Goal: Transaction & Acquisition: Download file/media

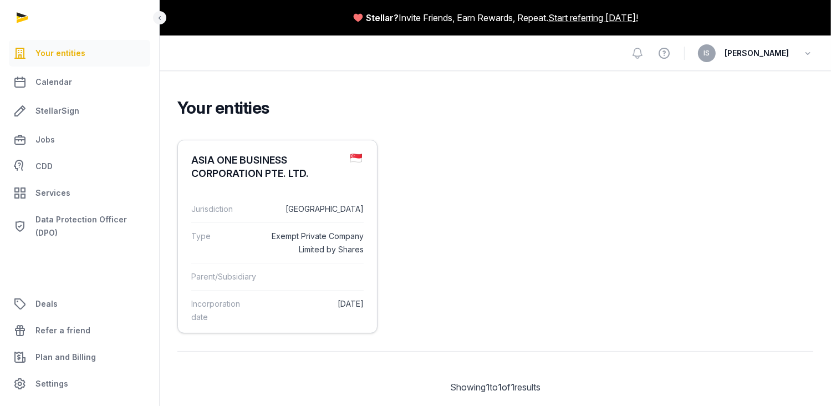
click at [275, 319] on dd "[DATE]" at bounding box center [314, 310] width 98 height 27
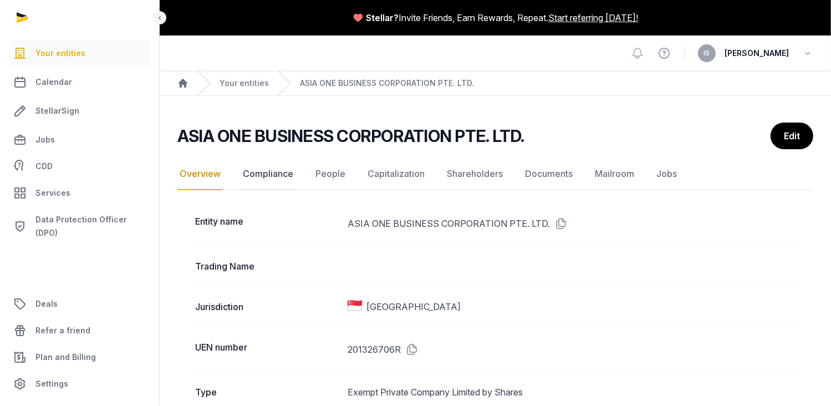
click at [270, 177] on link "Compliance" at bounding box center [268, 174] width 55 height 32
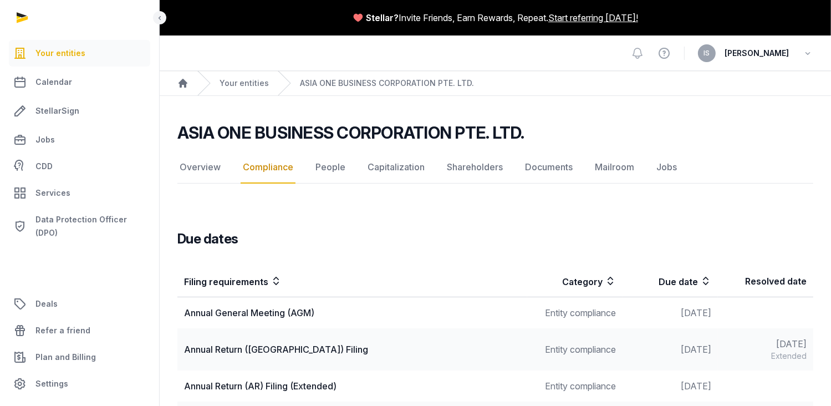
scroll to position [48, 0]
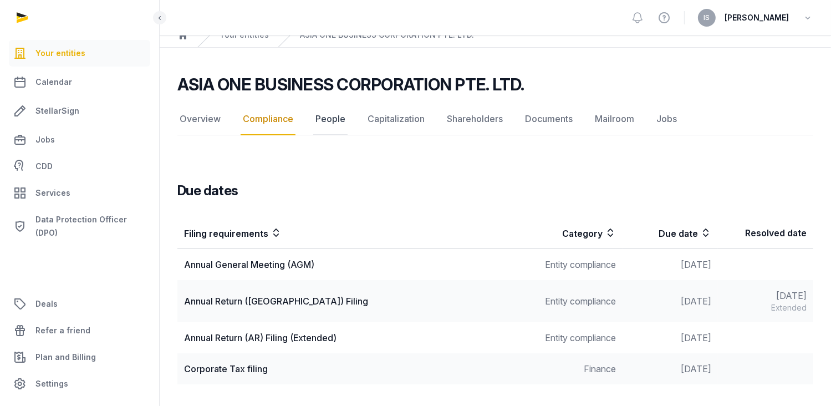
click at [325, 119] on link "People" at bounding box center [330, 119] width 34 height 32
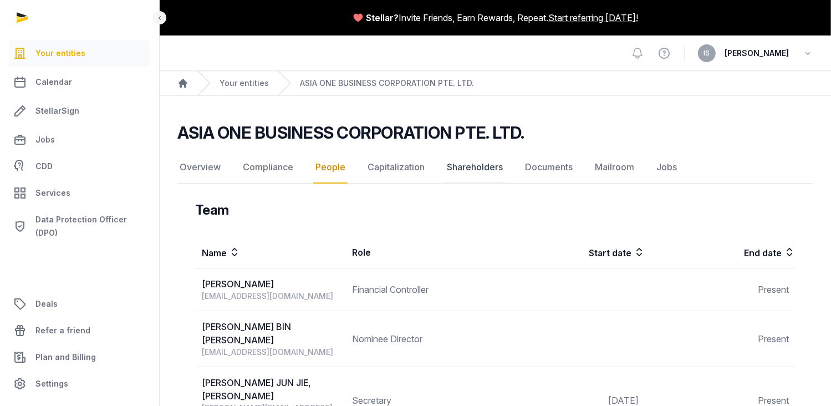
click at [492, 167] on link "Shareholders" at bounding box center [474, 167] width 60 height 32
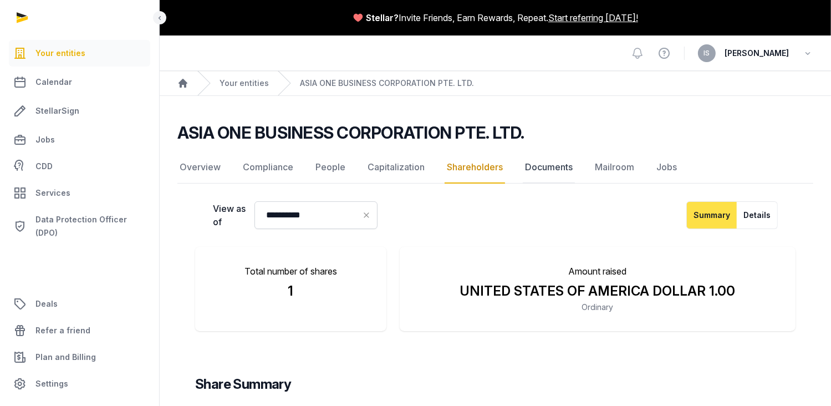
click at [553, 166] on link "Documents" at bounding box center [549, 167] width 52 height 32
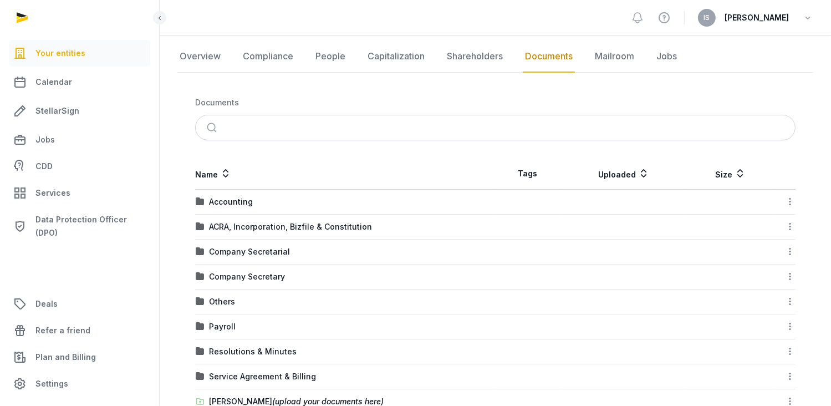
scroll to position [166, 0]
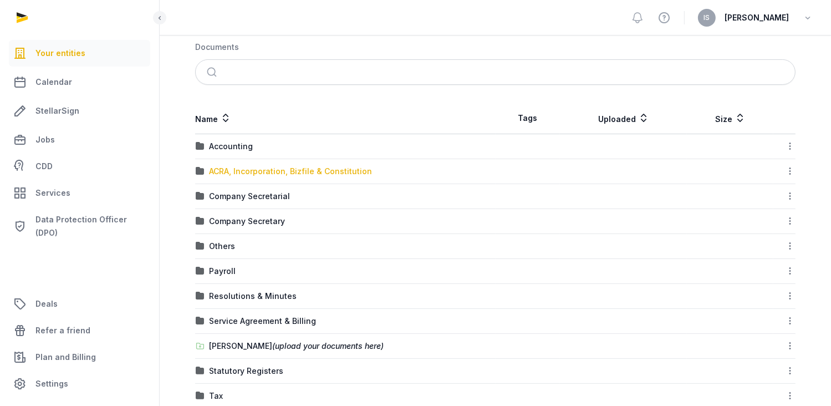
click at [275, 172] on div "ACRA, Incorporation, Bizfile & Constitution" at bounding box center [290, 171] width 163 height 11
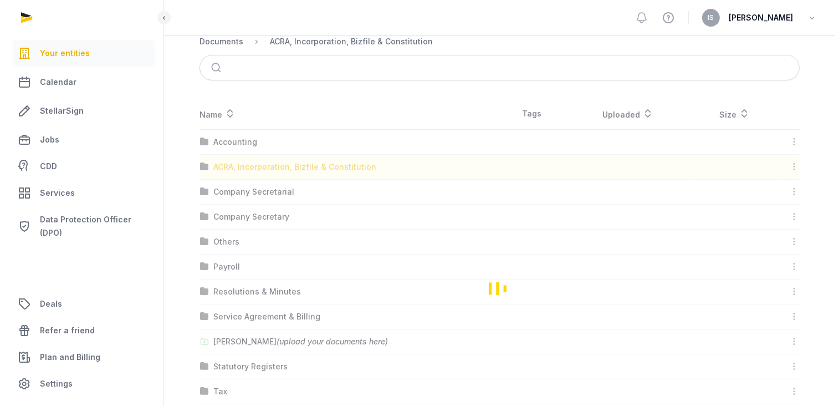
scroll to position [0, 0]
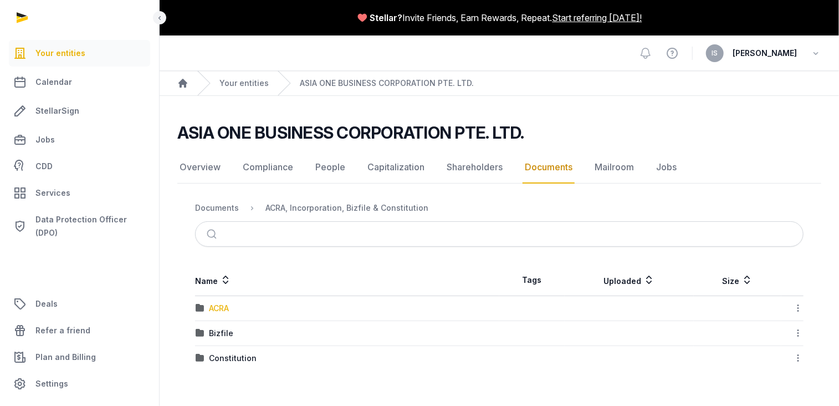
click at [213, 305] on div "ACRA" at bounding box center [219, 308] width 20 height 11
click at [221, 330] on div "2025" at bounding box center [218, 333] width 19 height 11
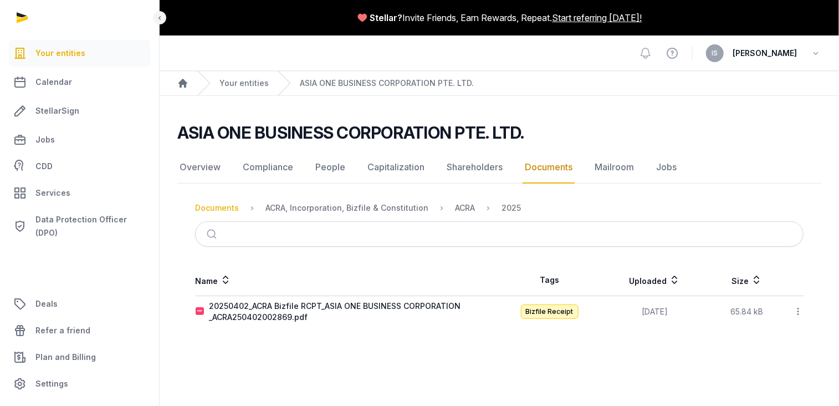
click at [215, 203] on div "Documents" at bounding box center [217, 207] width 44 height 11
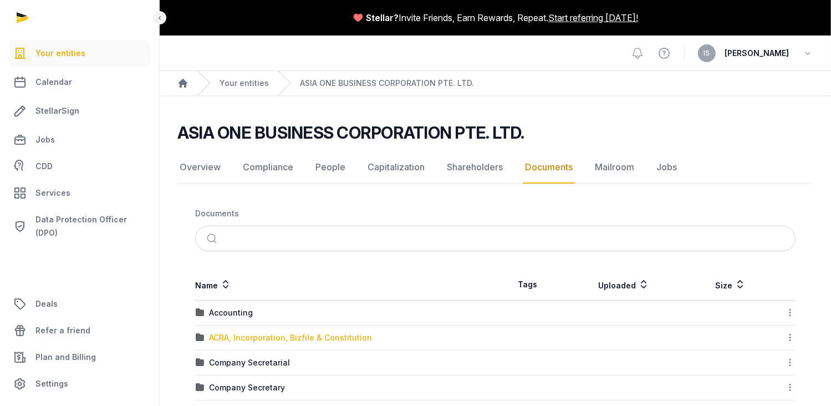
click at [255, 339] on div "ACRA, Incorporation, Bizfile & Constitution" at bounding box center [290, 337] width 163 height 11
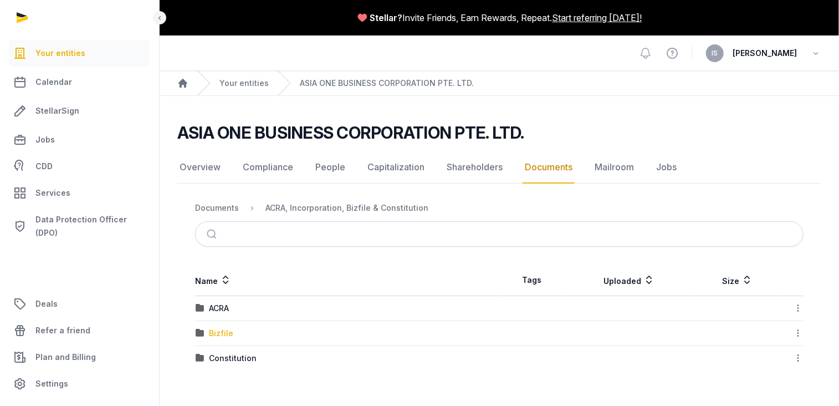
click at [211, 331] on div "Bizfile" at bounding box center [221, 333] width 24 height 11
click at [211, 331] on div "2025" at bounding box center [218, 333] width 19 height 11
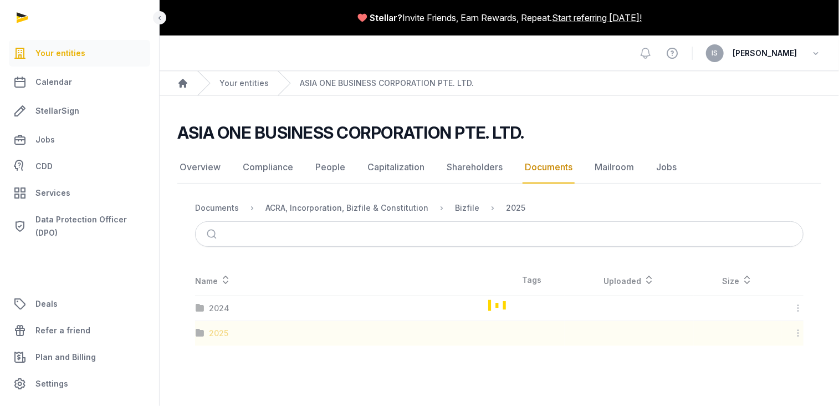
click at [211, 331] on div "Loading" at bounding box center [499, 304] width 644 height 81
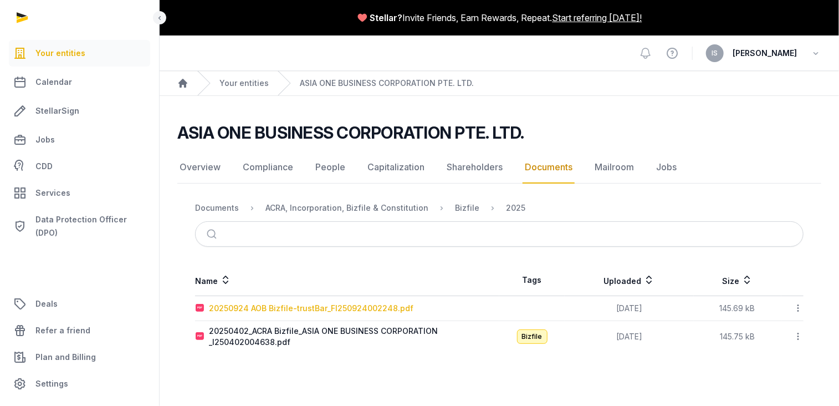
click at [339, 307] on div "20250924 AOB Bizfile-trustBar_FI250924002248.pdf" at bounding box center [311, 308] width 204 height 11
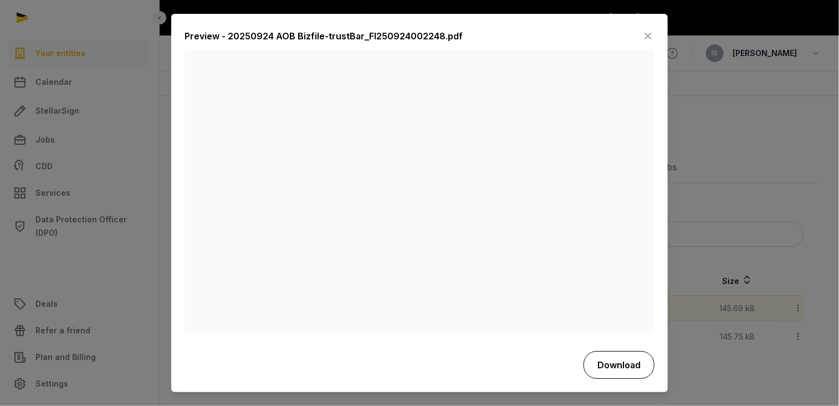
click at [610, 365] on button "Download" at bounding box center [619, 365] width 71 height 28
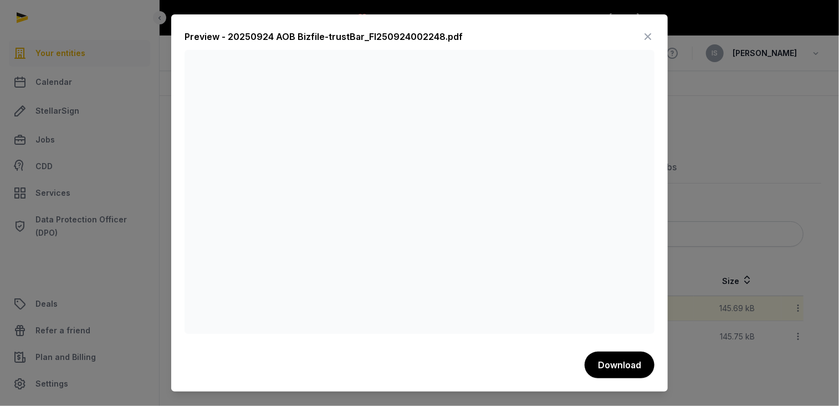
click at [647, 37] on icon at bounding box center [647, 37] width 13 height 18
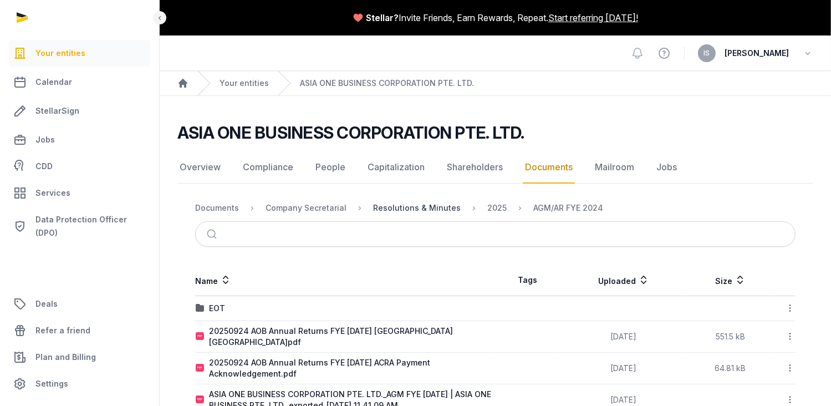
click at [431, 208] on div "Resolutions & Minutes" at bounding box center [417, 207] width 88 height 11
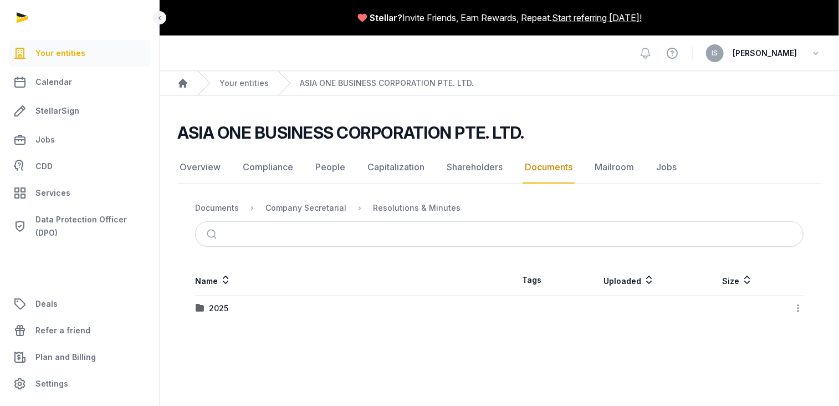
click at [204, 306] on div "2025" at bounding box center [347, 308] width 303 height 11
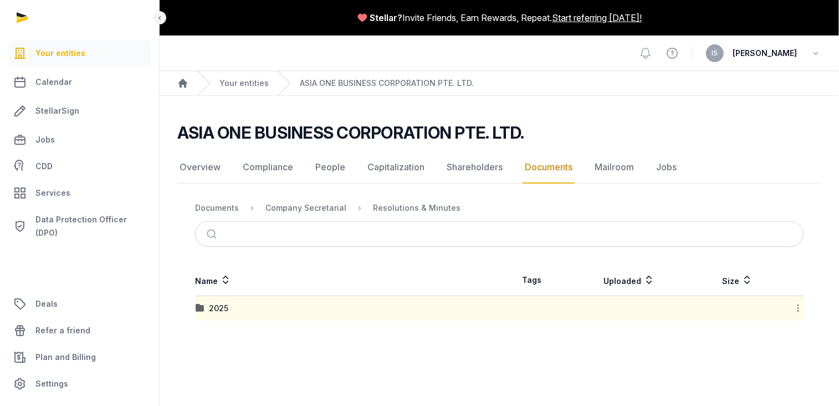
click at [204, 306] on div "2025" at bounding box center [347, 308] width 303 height 11
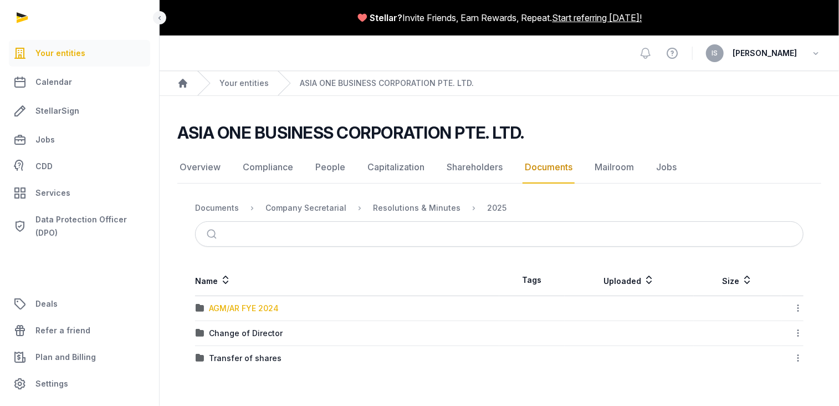
click at [262, 310] on div "AGM/AR FYE 2024" at bounding box center [244, 308] width 70 height 11
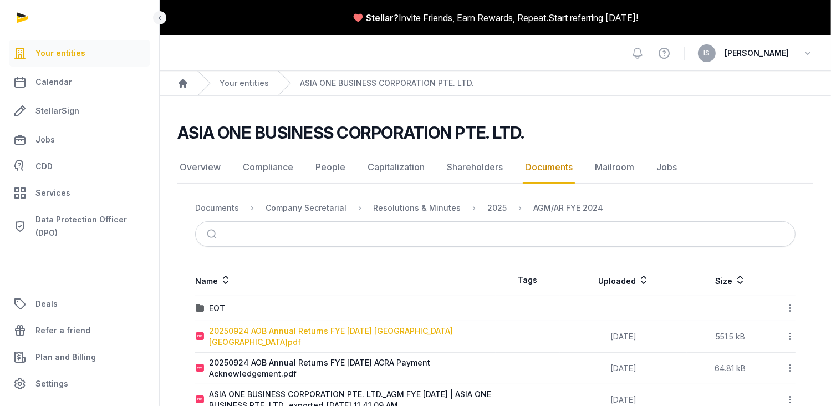
scroll to position [30, 0]
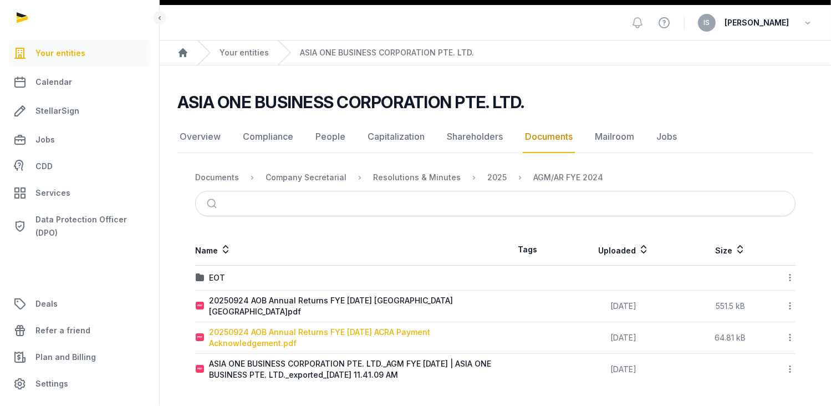
click at [269, 337] on div "20250924 AOB Annual Returns FYE [DATE] ACRA Payment Acknowledgement.pdf" at bounding box center [352, 337] width 286 height 22
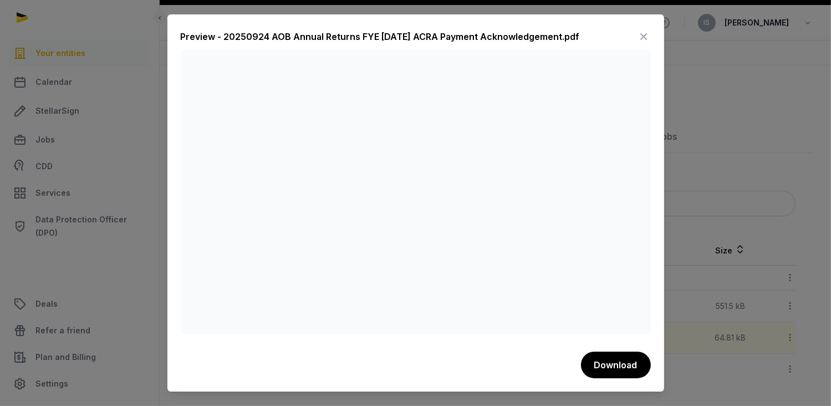
click at [641, 34] on icon at bounding box center [643, 37] width 13 height 18
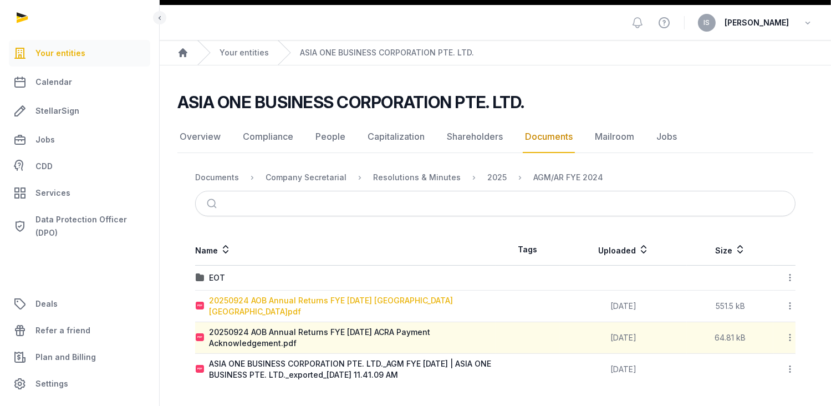
click at [279, 300] on div "20250924 AOB Annual Returns FYE [DATE] [GEOGRAPHIC_DATA] [GEOGRAPHIC_DATA]pdf" at bounding box center [352, 306] width 286 height 22
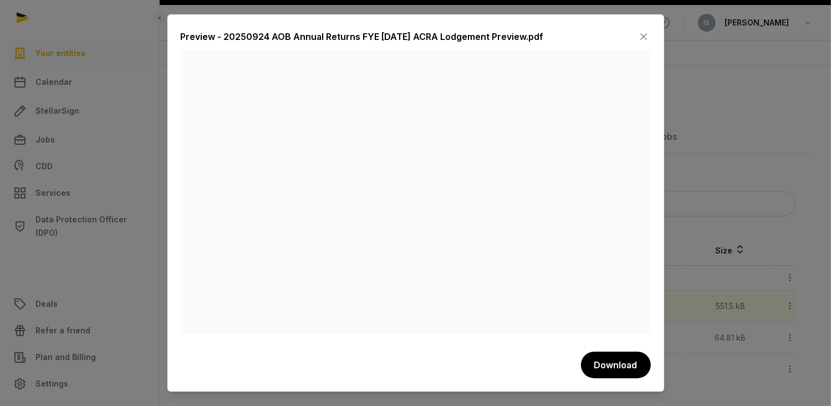
click at [643, 34] on icon at bounding box center [643, 37] width 13 height 18
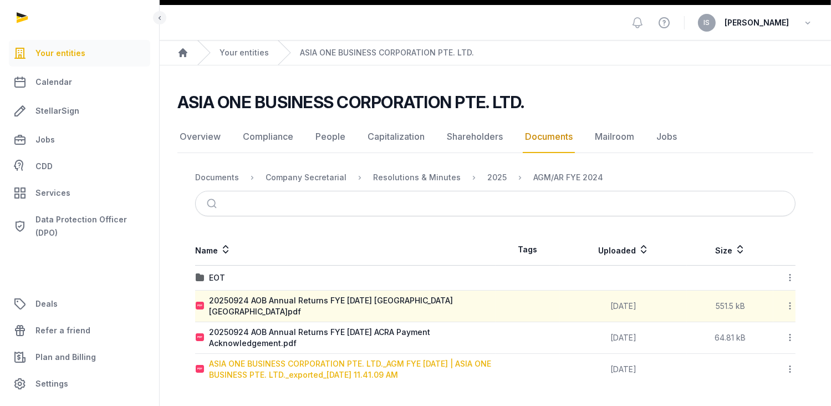
click at [323, 365] on div "ASIA ONE BUSINESS CORPORATION PTE. LTD._AGM FYE [DATE] | ASIA ONE BUSINESS PTE.…" at bounding box center [352, 369] width 286 height 22
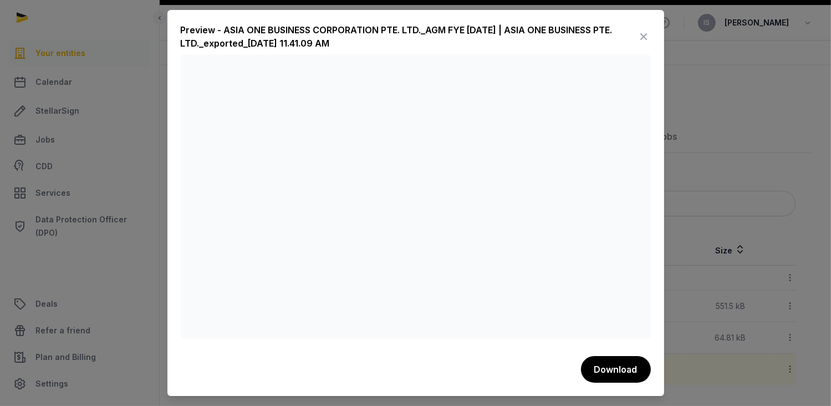
click at [645, 34] on icon at bounding box center [643, 37] width 13 height 18
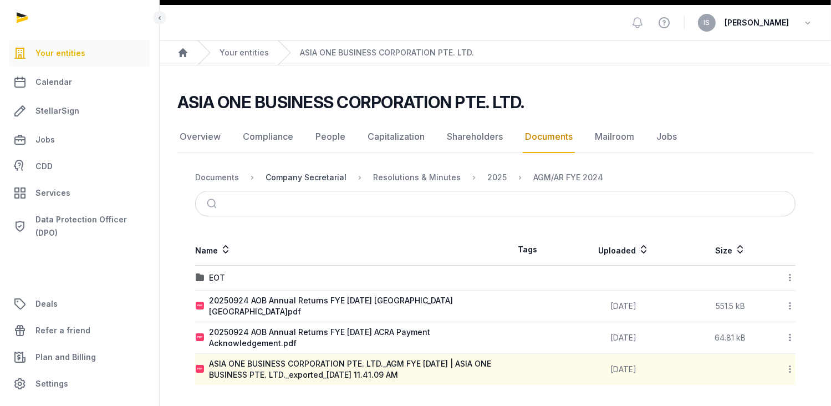
click at [306, 177] on div "Company Secretarial" at bounding box center [305, 177] width 81 height 11
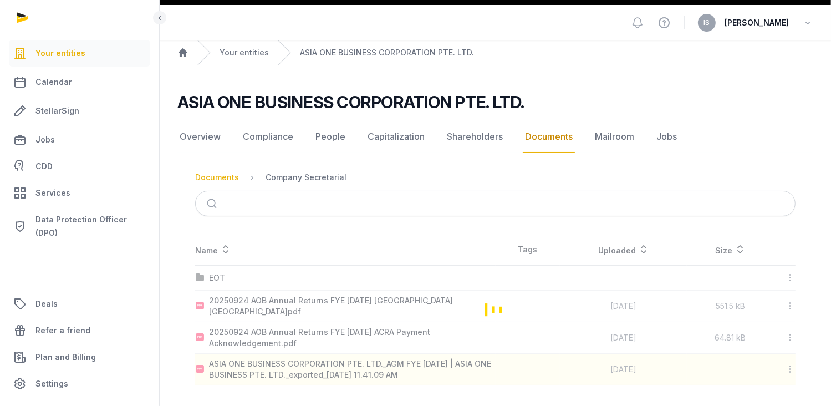
scroll to position [0, 0]
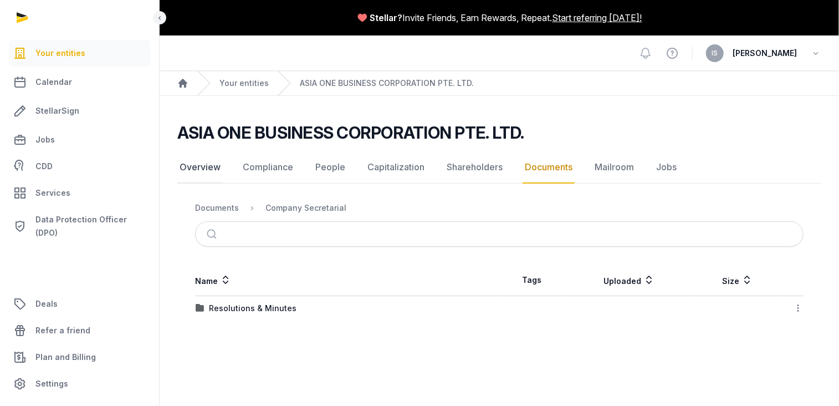
click at [204, 176] on link "Overview" at bounding box center [199, 167] width 45 height 32
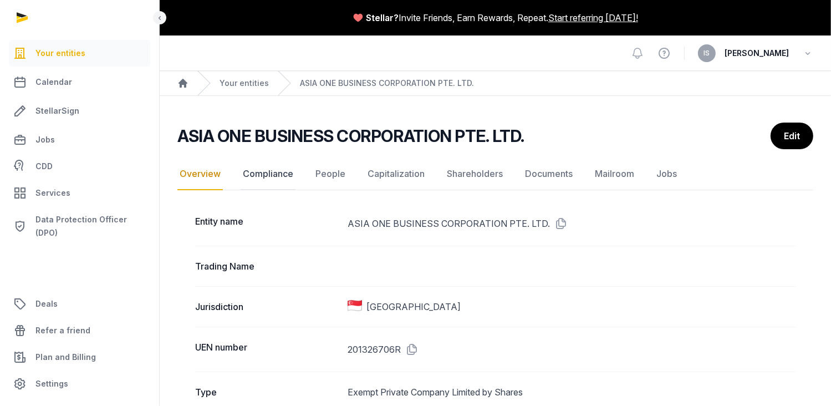
click at [273, 178] on link "Compliance" at bounding box center [268, 174] width 55 height 32
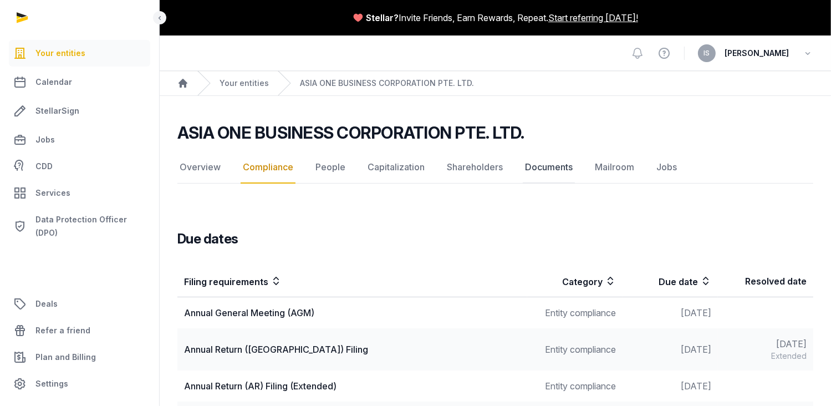
click at [535, 170] on link "Documents" at bounding box center [549, 167] width 52 height 32
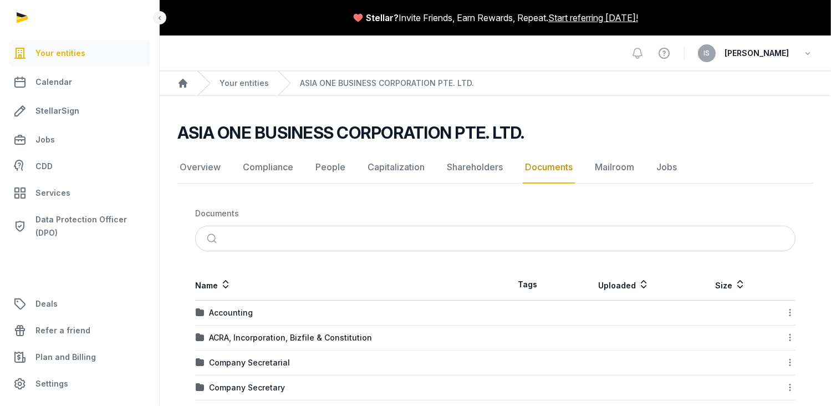
scroll to position [111, 0]
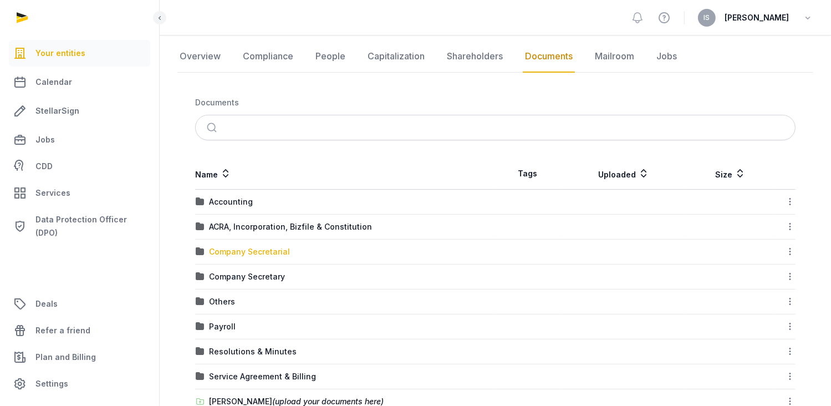
click at [270, 249] on div "Company Secretarial" at bounding box center [249, 251] width 81 height 11
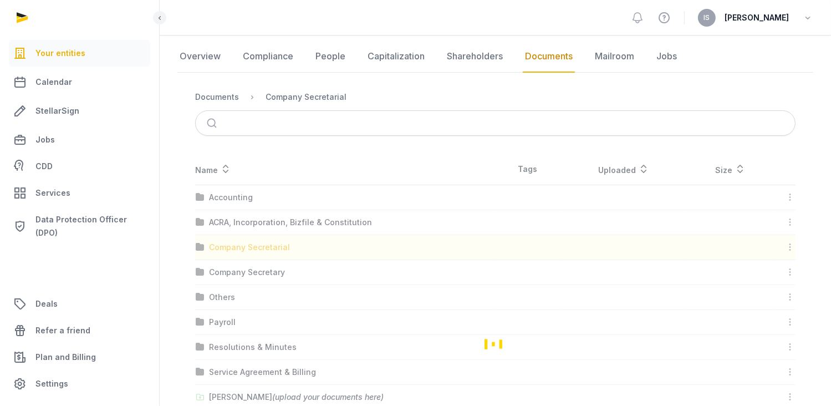
scroll to position [0, 0]
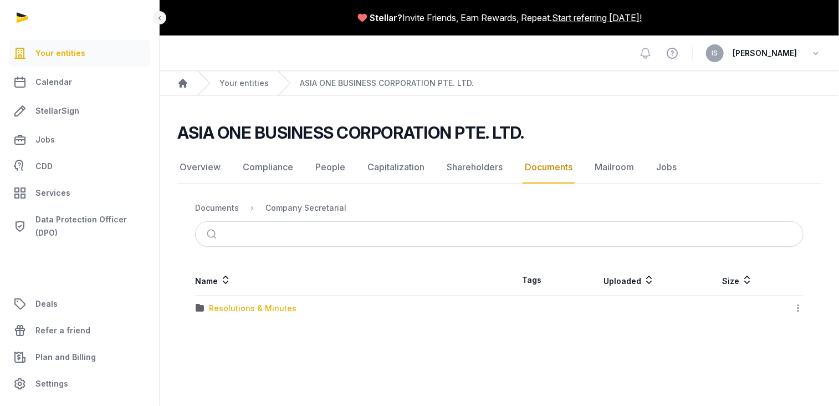
click at [266, 309] on div "Resolutions & Minutes" at bounding box center [253, 308] width 88 height 11
click at [226, 309] on div "2025" at bounding box center [218, 308] width 19 height 11
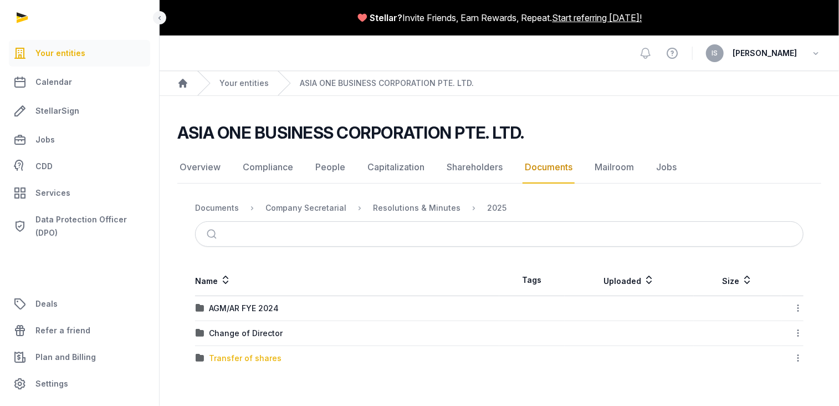
click at [260, 354] on div "Transfer of shares" at bounding box center [245, 357] width 73 height 11
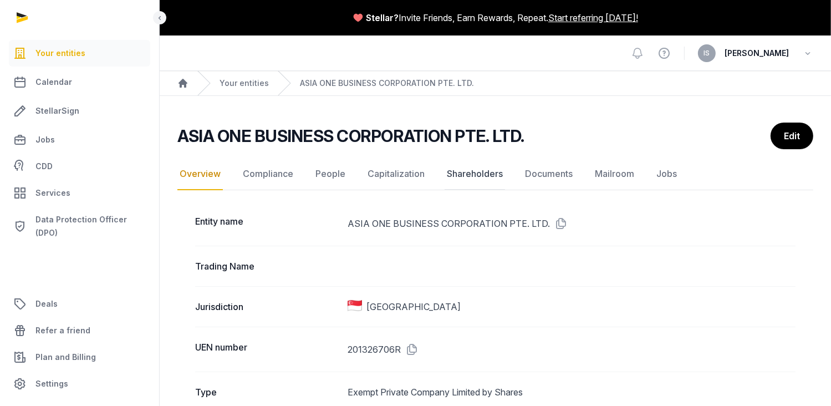
click at [461, 172] on link "Shareholders" at bounding box center [474, 174] width 60 height 32
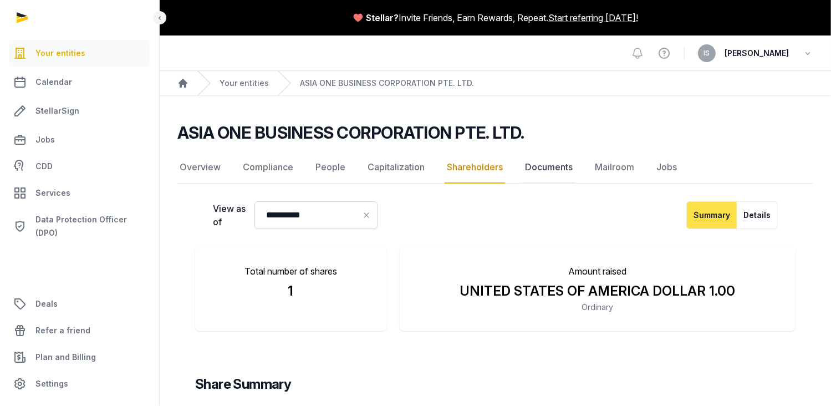
click at [539, 170] on link "Documents" at bounding box center [549, 167] width 52 height 32
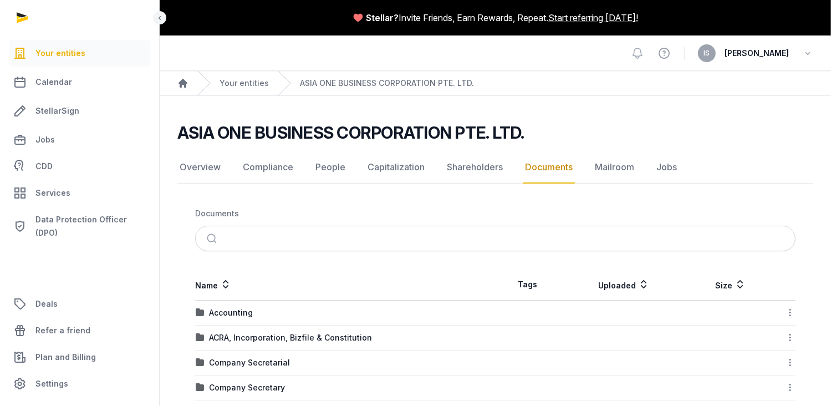
scroll to position [166, 0]
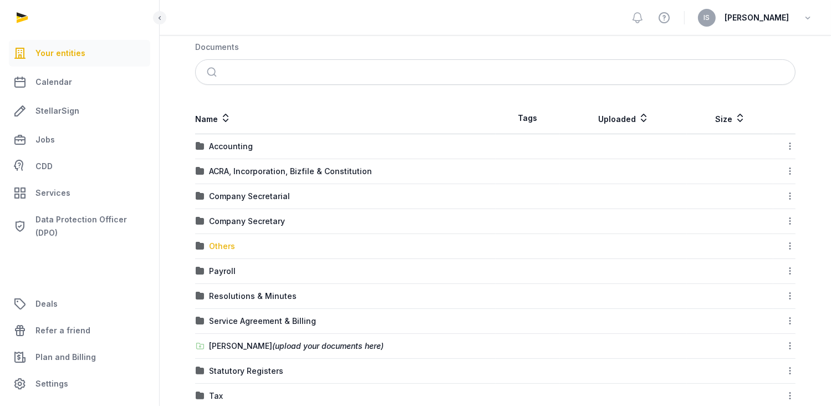
click at [224, 244] on div "Others" at bounding box center [222, 246] width 26 height 11
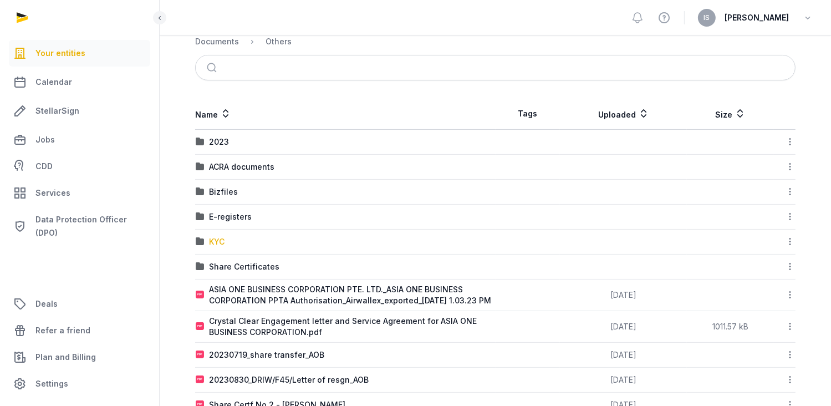
click at [222, 241] on div "KYC" at bounding box center [217, 241] width 16 height 11
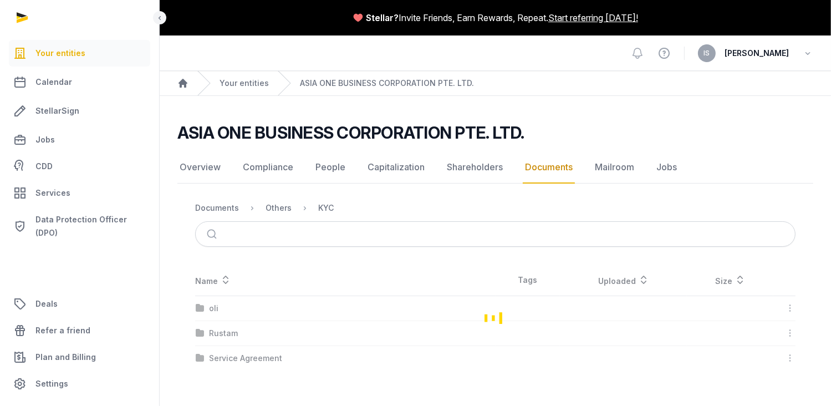
scroll to position [0, 0]
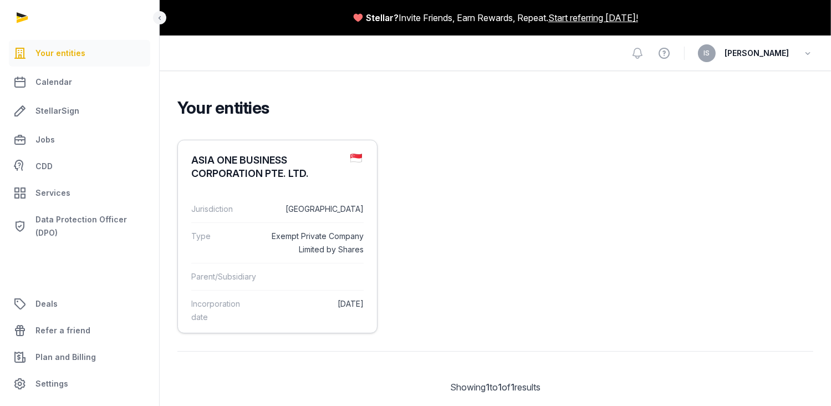
click at [266, 208] on dd "[GEOGRAPHIC_DATA]" at bounding box center [314, 208] width 98 height 13
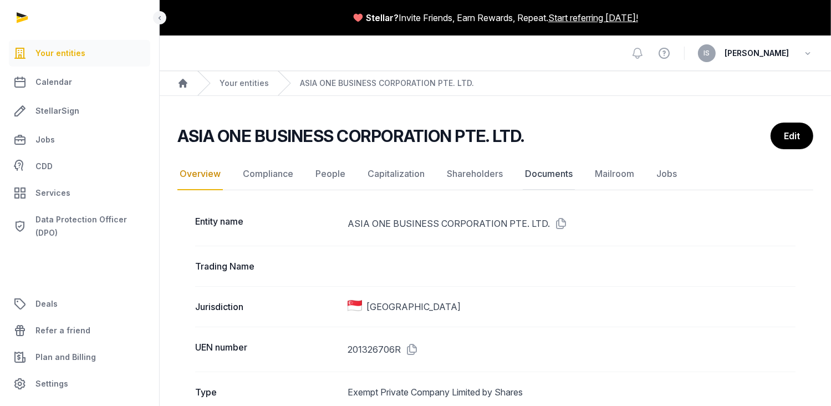
click at [551, 170] on link "Documents" at bounding box center [549, 174] width 52 height 32
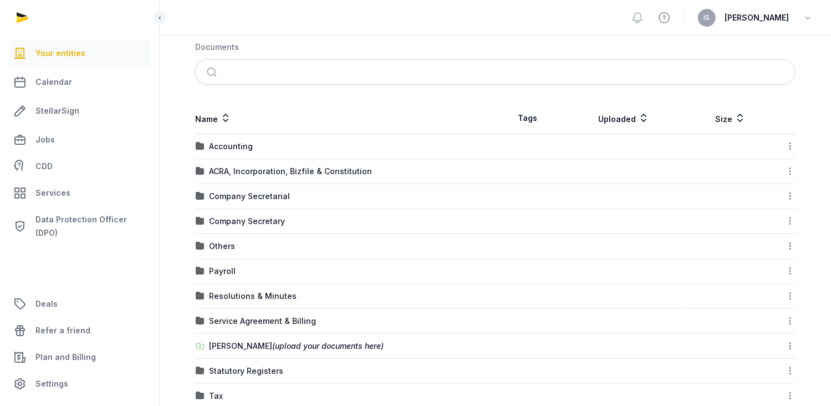
scroll to position [263, 0]
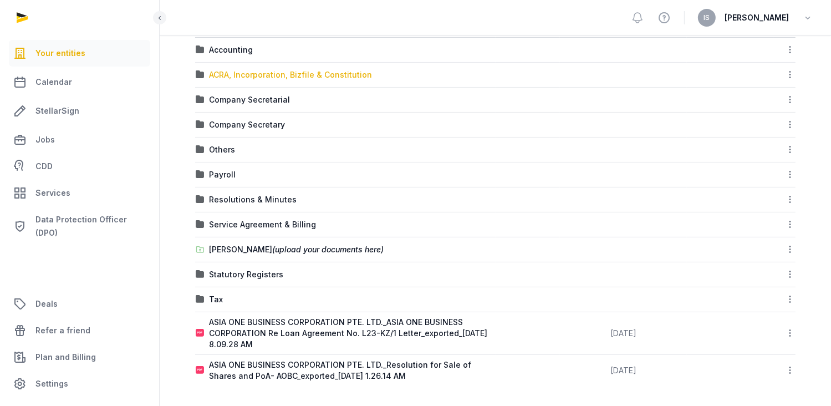
click at [243, 71] on div "ACRA, Incorporation, Bizfile & Constitution" at bounding box center [290, 74] width 163 height 11
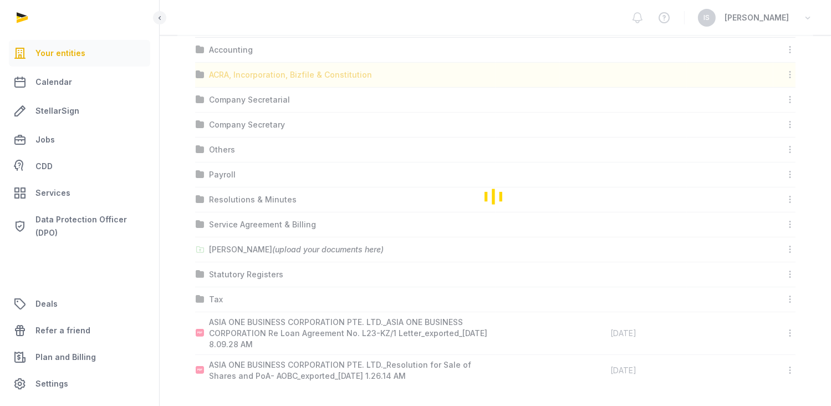
scroll to position [0, 0]
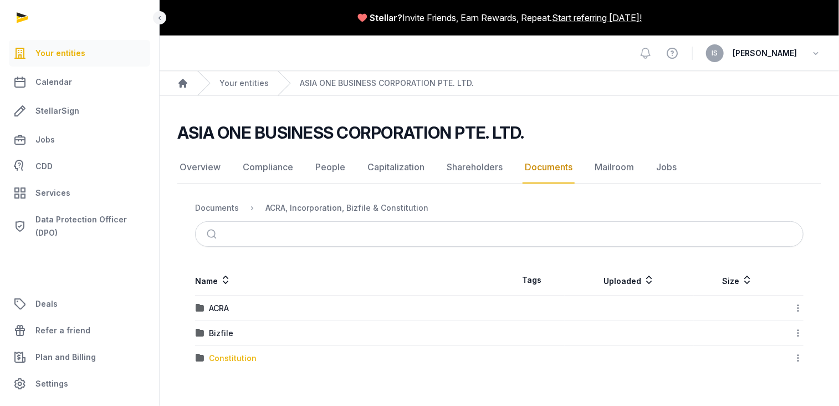
click at [239, 354] on div "Constitution" at bounding box center [233, 357] width 48 height 11
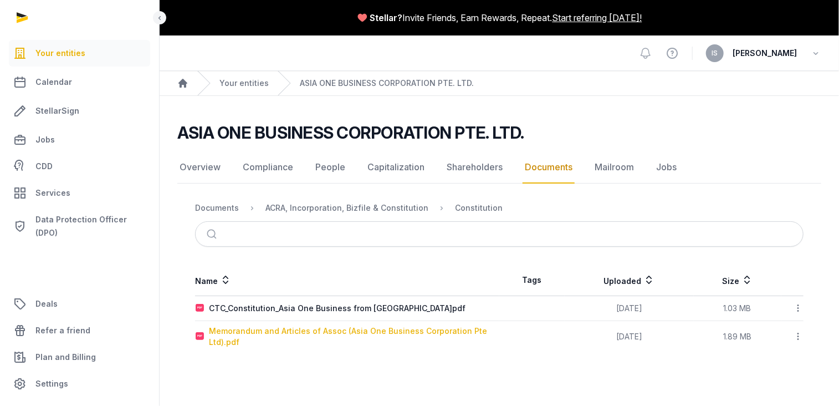
click at [304, 328] on div "Memorandum and Articles of Assoc (Asia One Business Corporation Pte Ltd).pdf" at bounding box center [354, 336] width 290 height 22
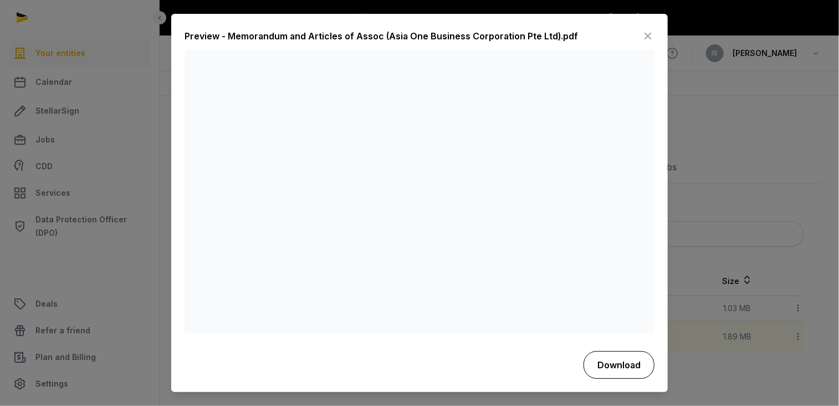
click at [616, 361] on button "Download" at bounding box center [619, 365] width 71 height 28
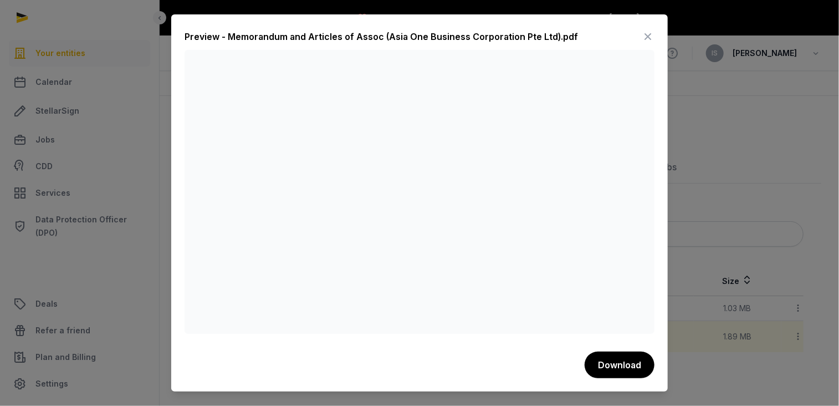
click at [651, 35] on icon at bounding box center [647, 37] width 13 height 18
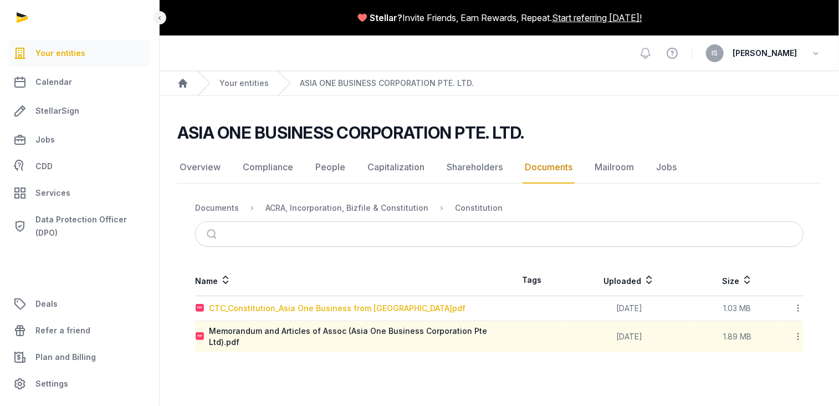
click at [292, 303] on div "CTC_Constitution_Asia One Business from ACRA.pdf" at bounding box center [337, 308] width 257 height 11
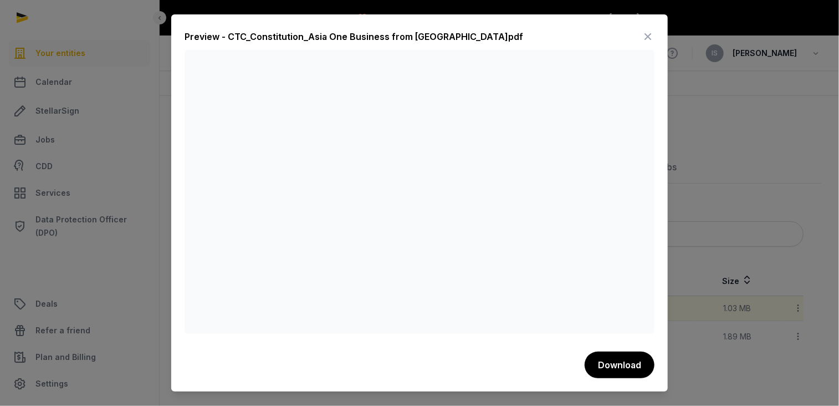
click at [653, 33] on icon at bounding box center [647, 37] width 13 height 18
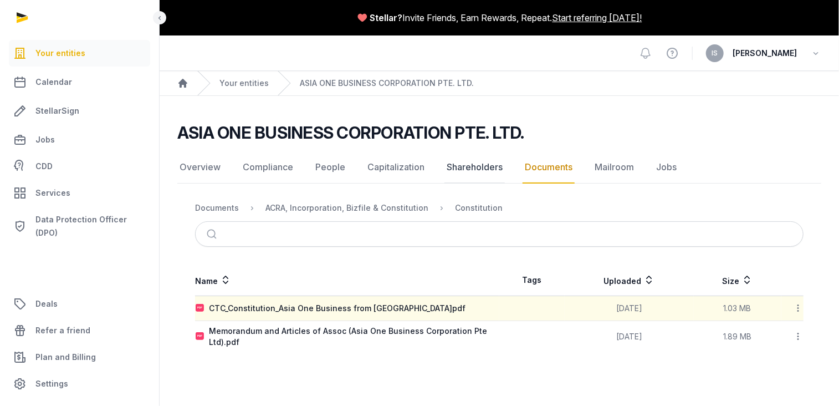
click at [478, 167] on link "Shareholders" at bounding box center [474, 167] width 60 height 32
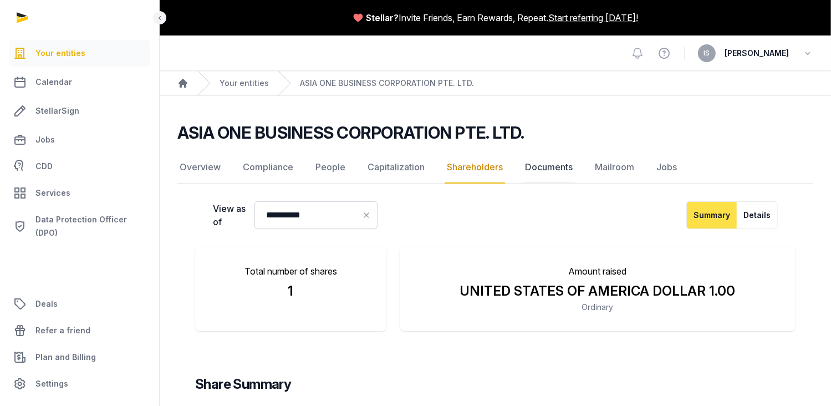
click at [555, 163] on link "Documents" at bounding box center [549, 167] width 52 height 32
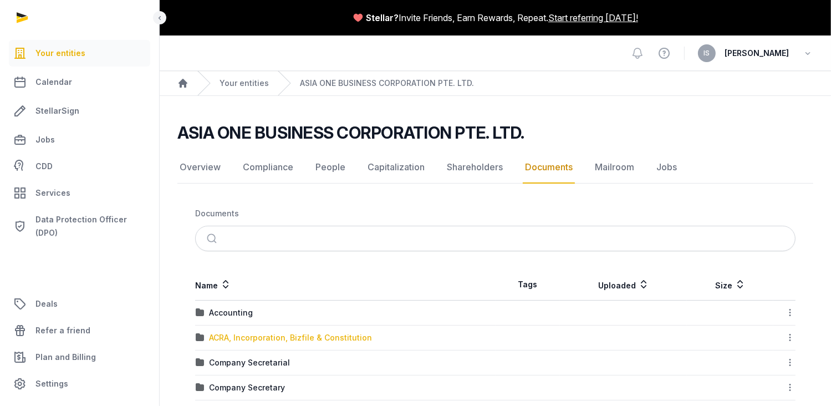
click at [250, 335] on div "ACRA, Incorporation, Bizfile & Constitution" at bounding box center [290, 337] width 163 height 11
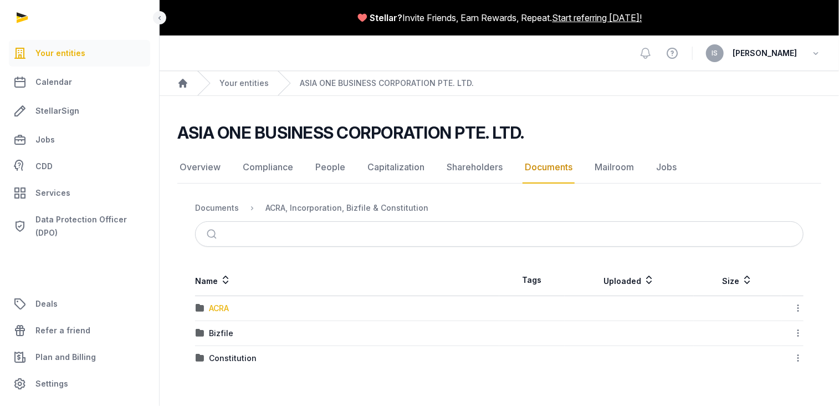
click at [224, 310] on div "ACRA" at bounding box center [219, 308] width 20 height 11
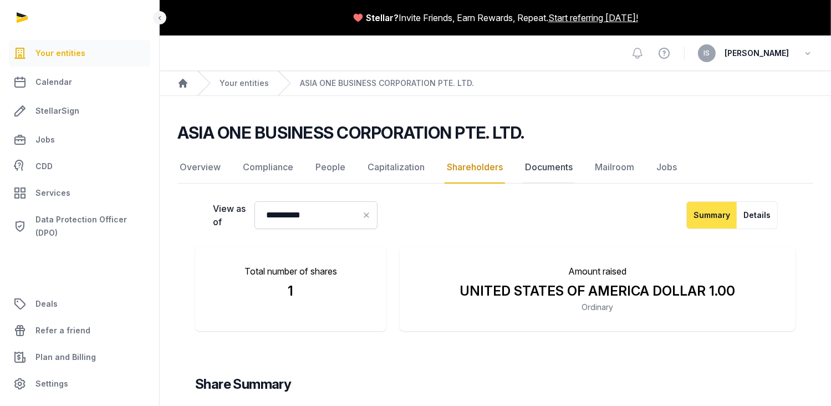
click at [551, 166] on link "Documents" at bounding box center [549, 167] width 52 height 32
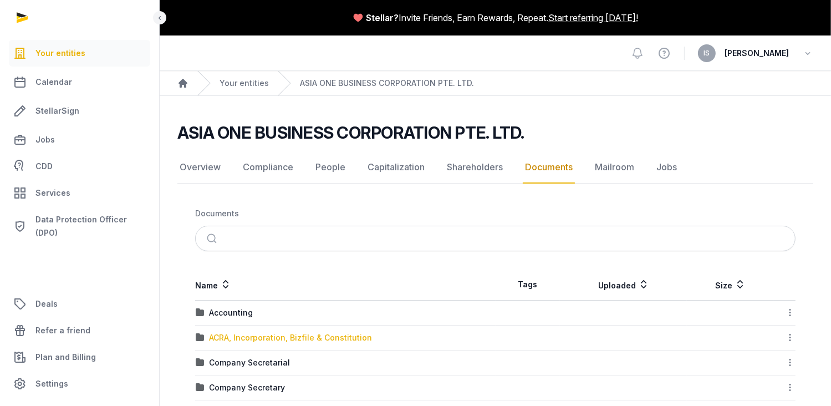
click at [237, 334] on div "ACRA, Incorporation, Bizfile & Constitution" at bounding box center [290, 337] width 163 height 11
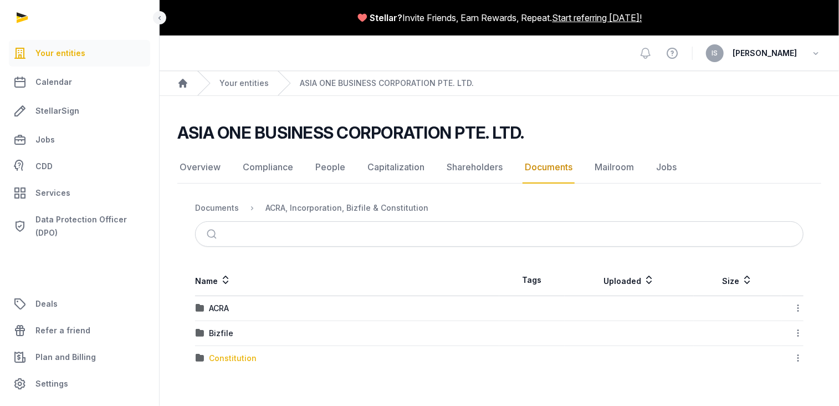
click at [237, 352] on div "Constitution" at bounding box center [233, 357] width 48 height 11
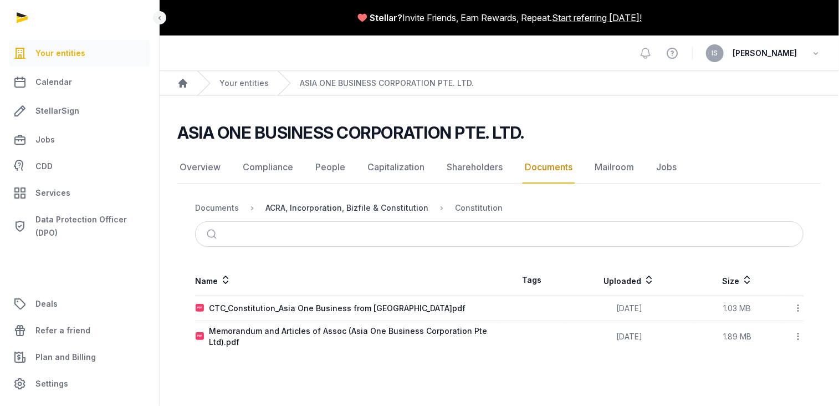
click at [405, 203] on div "ACRA, Incorporation, Bizfile & Constitution" at bounding box center [346, 207] width 163 height 11
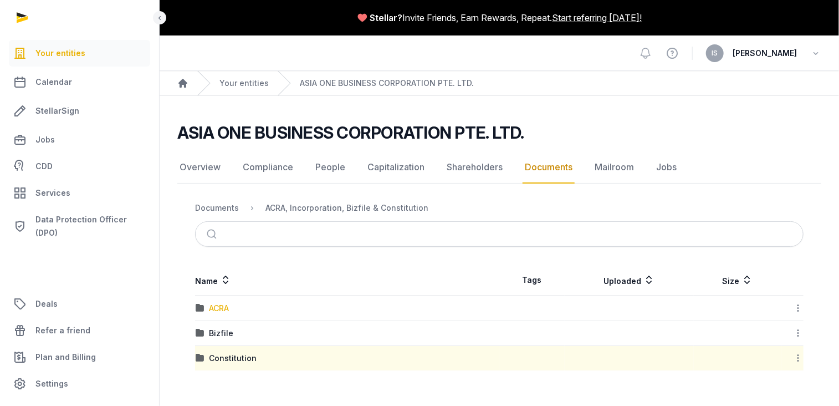
click at [215, 303] on div "ACRA" at bounding box center [219, 308] width 20 height 11
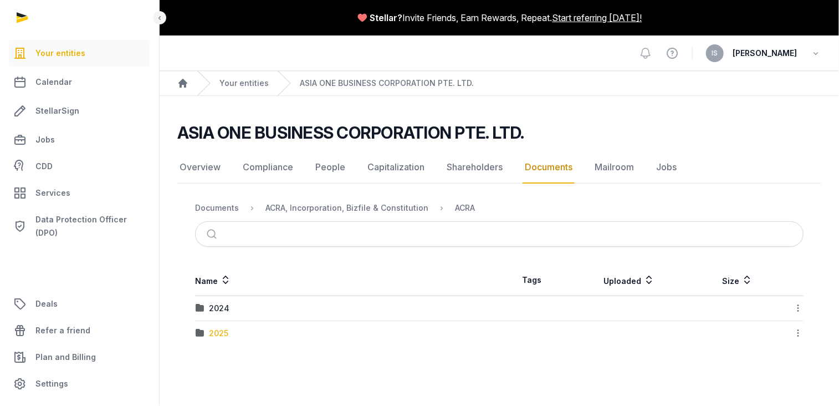
click at [226, 332] on div "2025" at bounding box center [218, 333] width 19 height 11
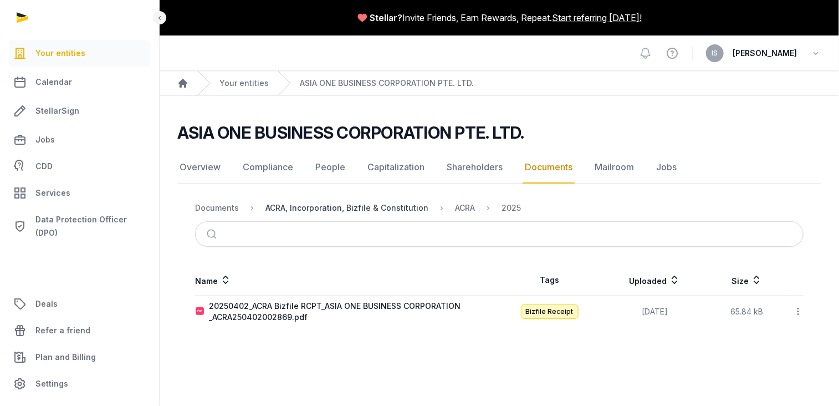
click at [400, 206] on div "ACRA, Incorporation, Bizfile & Constitution" at bounding box center [346, 207] width 163 height 11
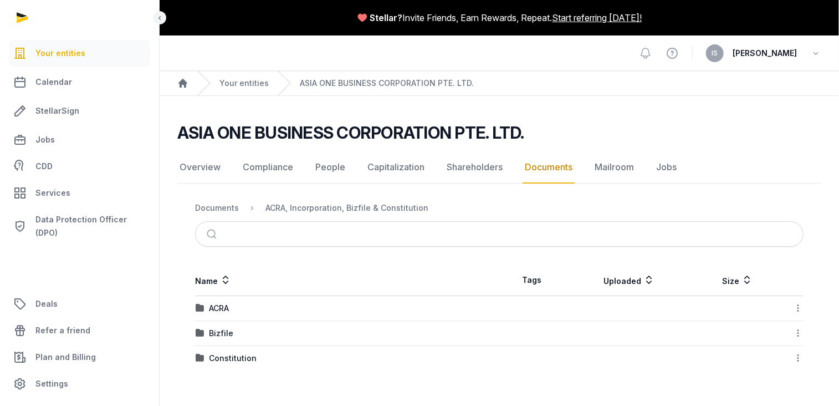
click at [219, 326] on td "Bizfile" at bounding box center [347, 333] width 304 height 25
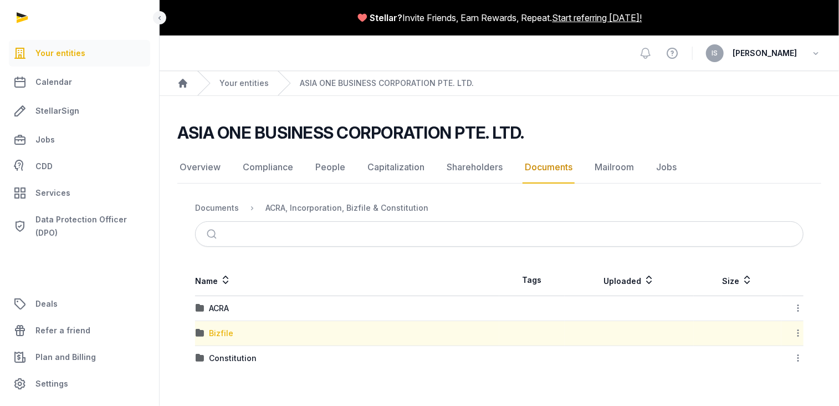
click at [222, 329] on div "Bizfile" at bounding box center [221, 333] width 24 height 11
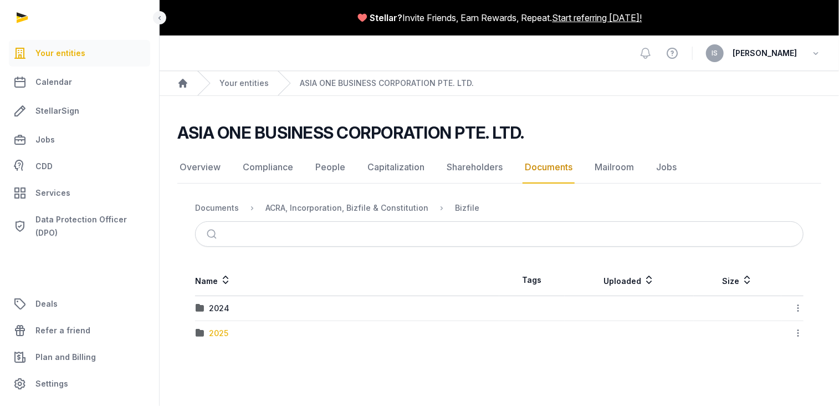
click at [214, 332] on div "2025" at bounding box center [218, 333] width 19 height 11
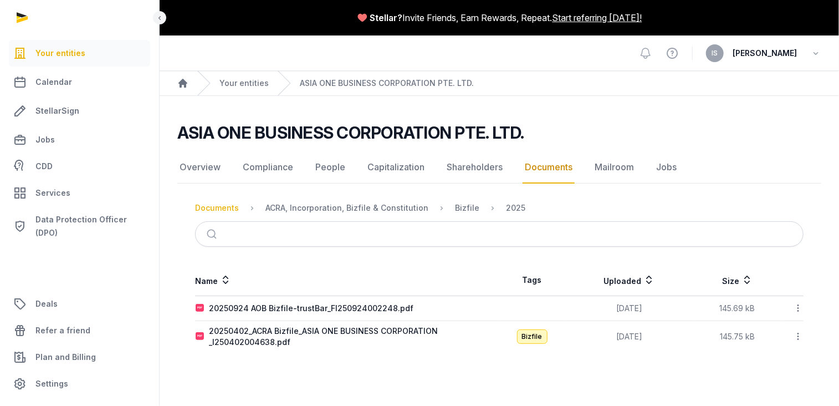
click at [207, 208] on div "Documents" at bounding box center [217, 207] width 44 height 11
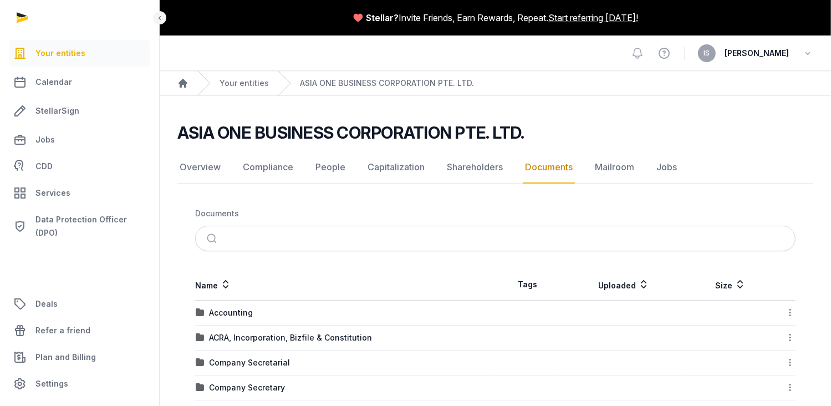
scroll to position [166, 0]
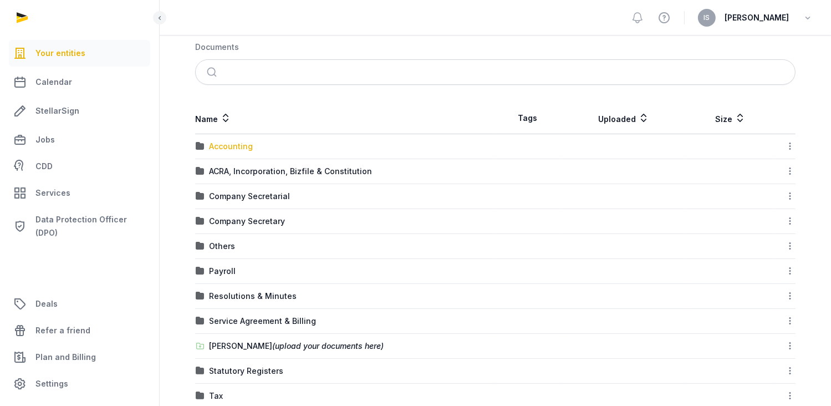
click at [226, 146] on div "Accounting" at bounding box center [231, 146] width 44 height 11
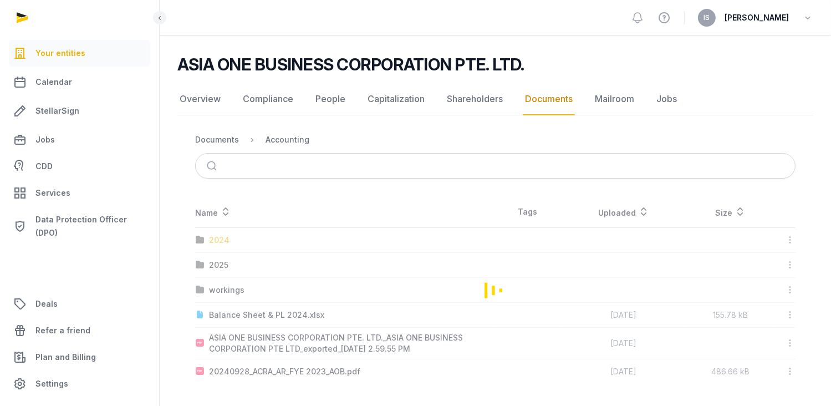
scroll to position [67, 0]
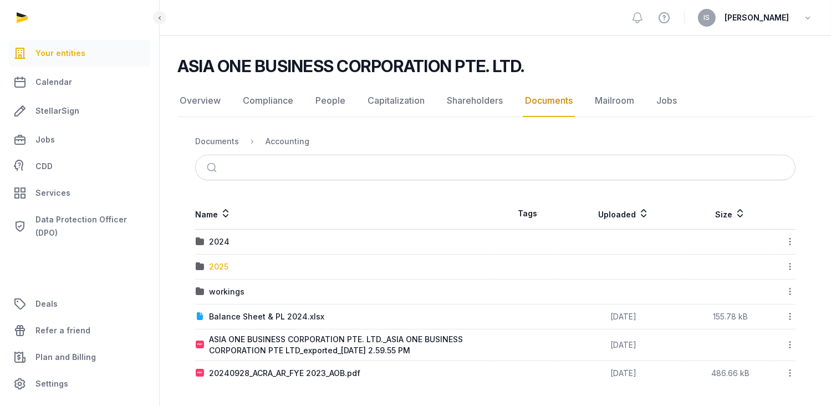
click at [217, 268] on div "2025" at bounding box center [218, 266] width 19 height 11
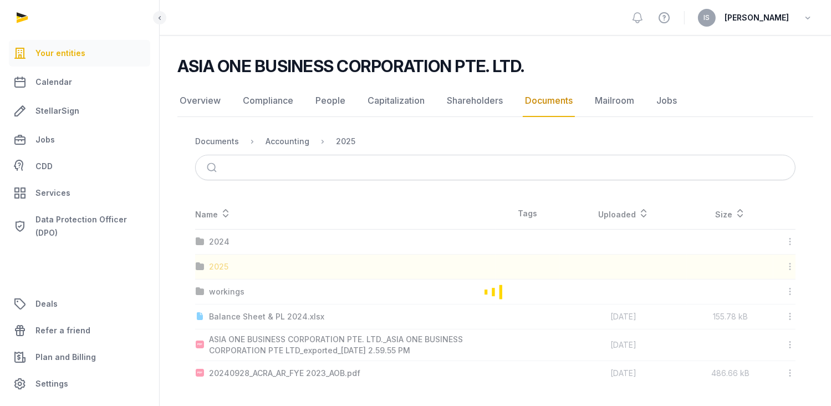
scroll to position [17, 0]
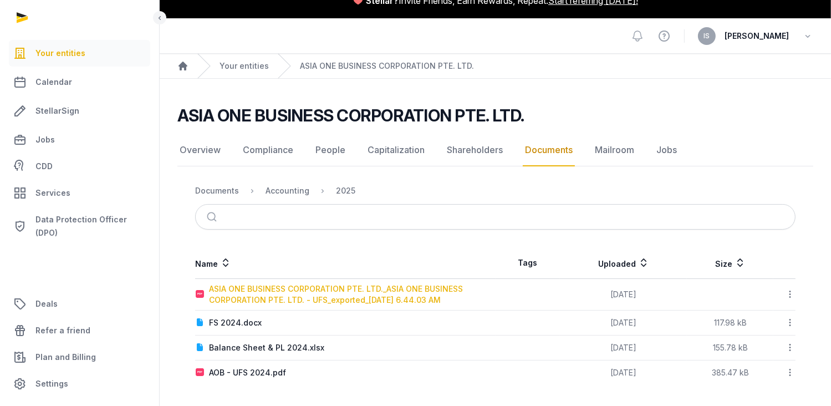
click at [402, 299] on div "ASIA ONE BUSINESS CORPORATION PTE. LTD._ASIA ONE BUSINESS CORPORATION PTE. LTD.…" at bounding box center [352, 294] width 286 height 22
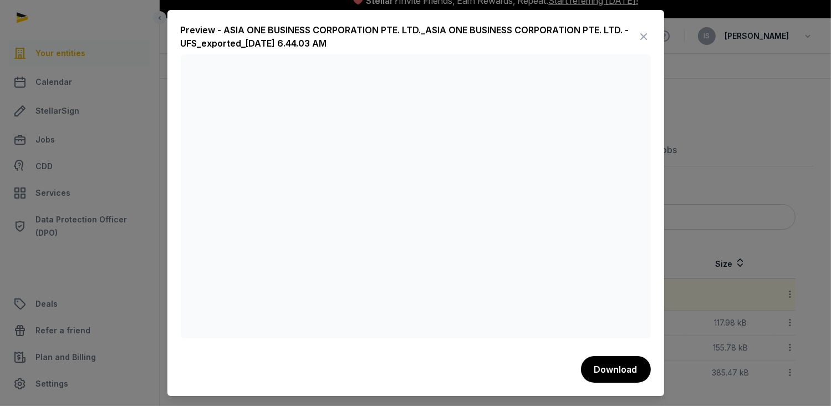
scroll to position [0, 0]
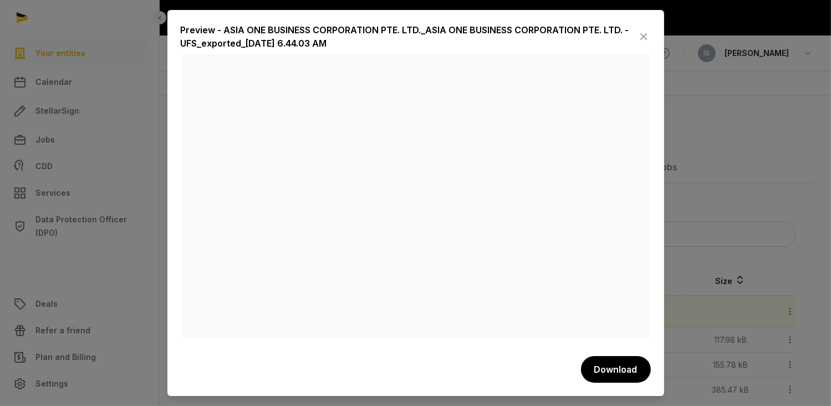
click at [645, 34] on icon at bounding box center [643, 37] width 13 height 18
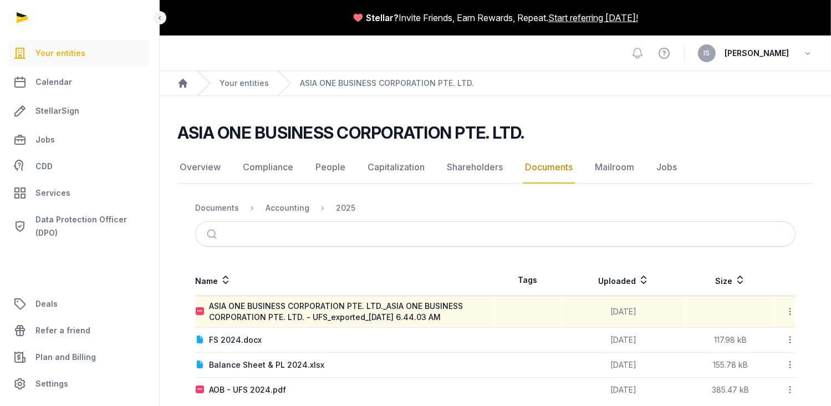
scroll to position [17, 0]
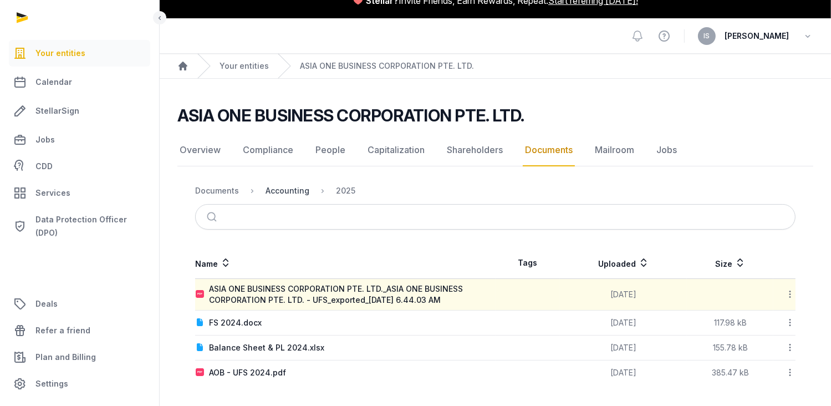
click at [282, 186] on div "Accounting" at bounding box center [287, 190] width 44 height 11
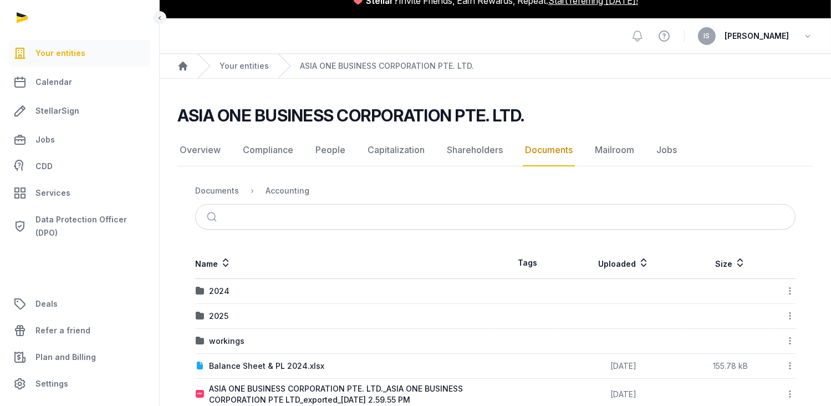
scroll to position [67, 0]
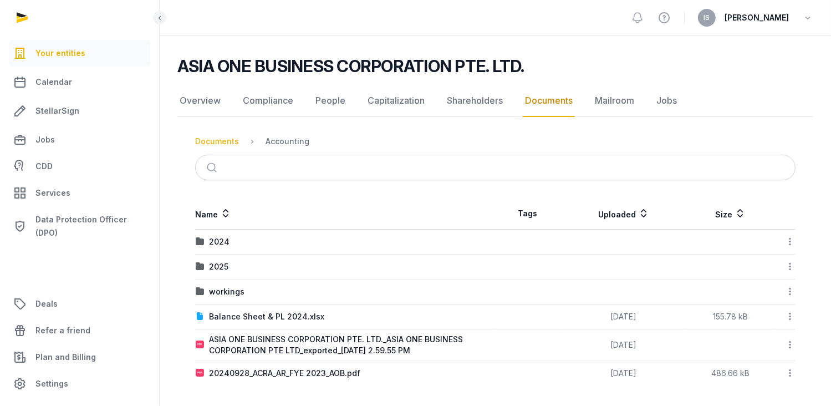
click at [224, 140] on div "Documents" at bounding box center [217, 141] width 44 height 11
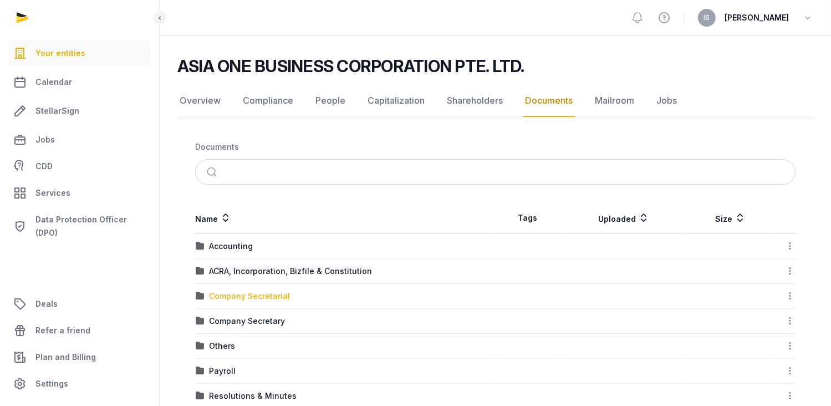
scroll to position [233, 0]
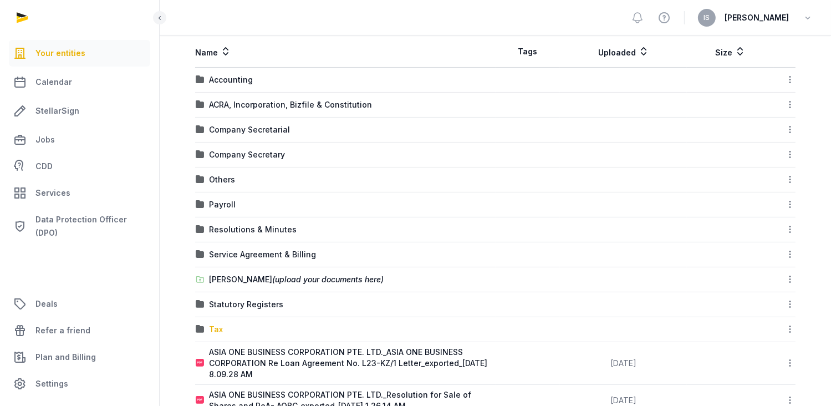
click at [214, 324] on div "Tax" at bounding box center [216, 329] width 14 height 11
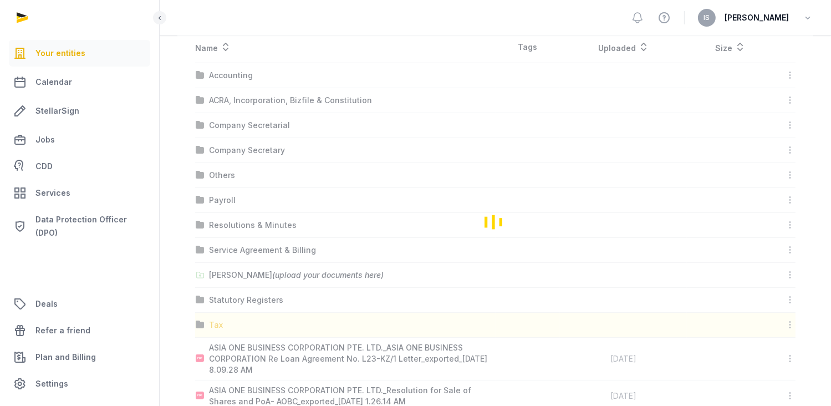
scroll to position [12, 0]
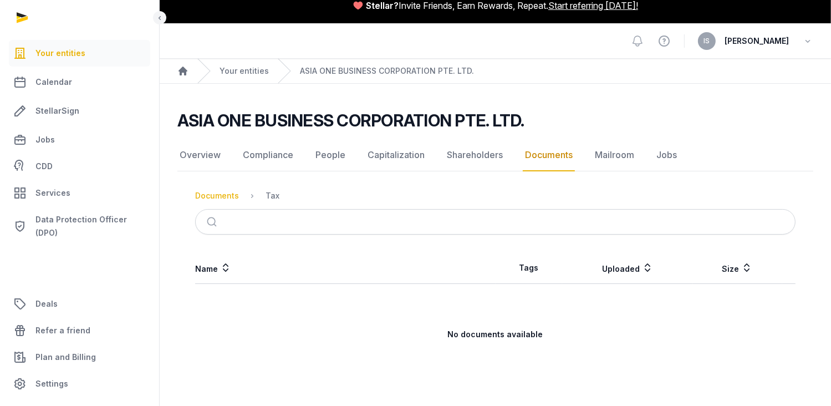
click at [211, 193] on div "Documents" at bounding box center [217, 195] width 44 height 11
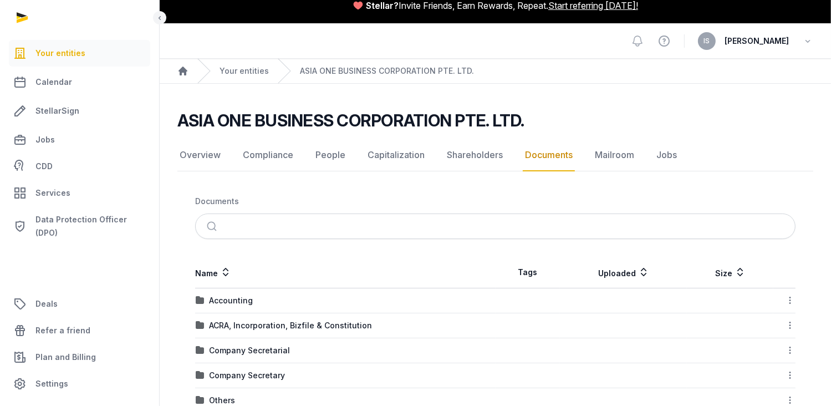
scroll to position [123, 0]
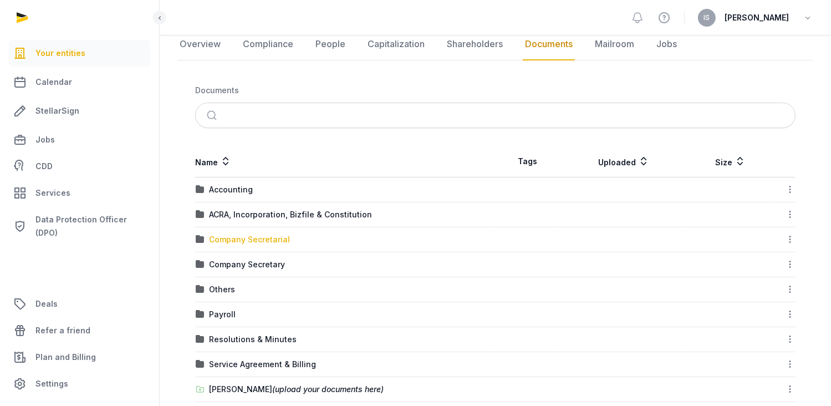
click at [238, 239] on div "Company Secretarial" at bounding box center [249, 239] width 81 height 11
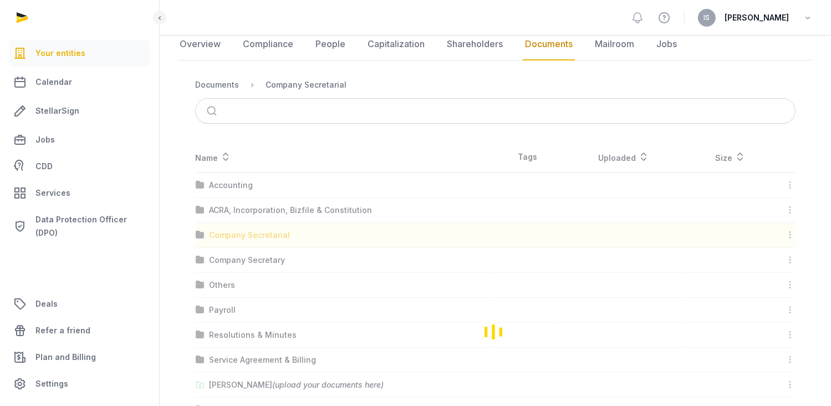
scroll to position [0, 0]
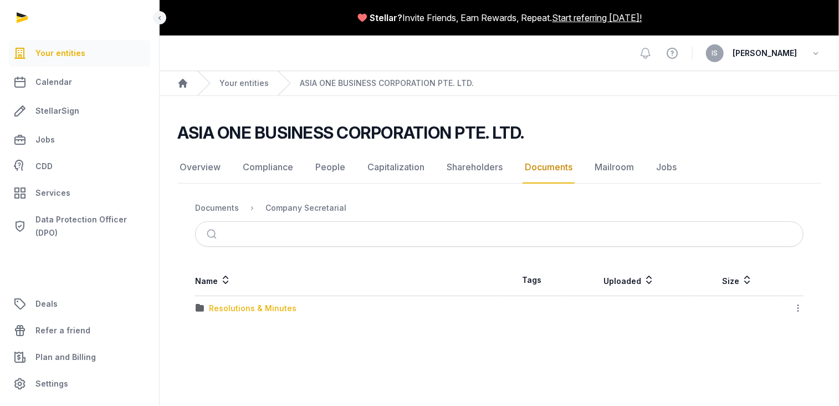
click at [242, 305] on div "Resolutions & Minutes" at bounding box center [253, 308] width 88 height 11
click at [216, 305] on div "2025" at bounding box center [218, 308] width 19 height 11
click at [216, 305] on div "AGM/AR FYE 2024" at bounding box center [244, 308] width 70 height 11
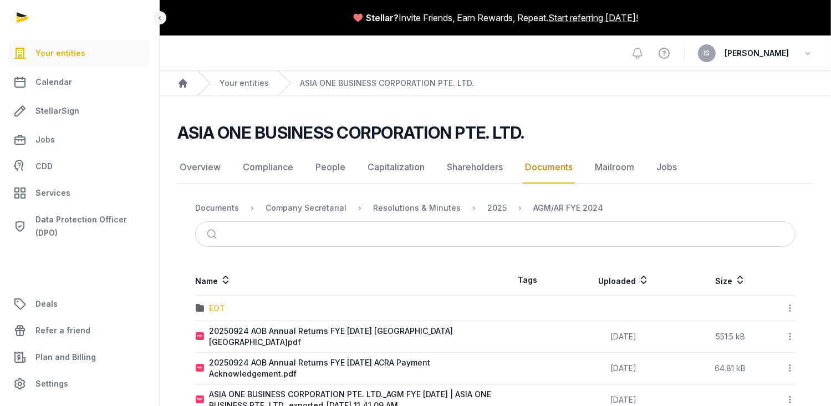
scroll to position [30, 0]
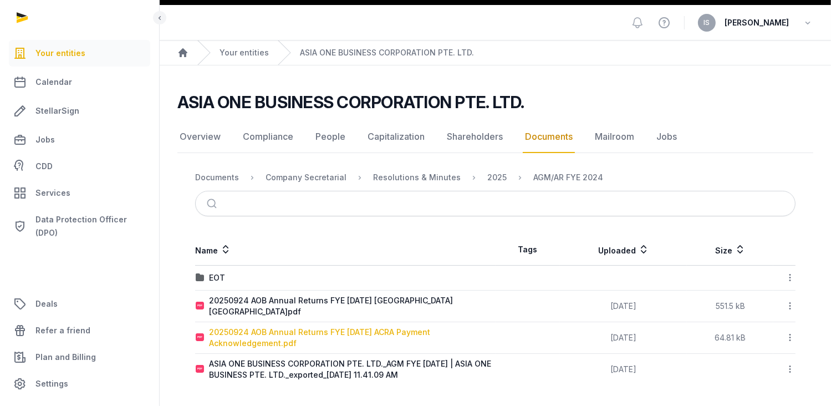
click at [275, 339] on div "20250924 AOB Annual Returns FYE [DATE] ACRA Payment Acknowledgement.pdf" at bounding box center [352, 337] width 286 height 22
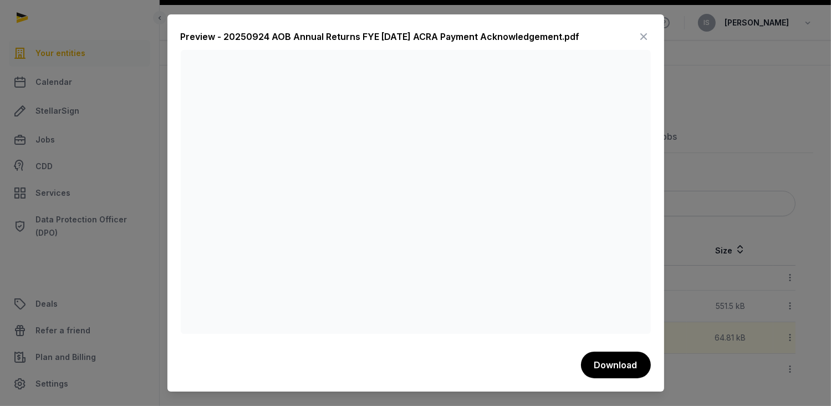
scroll to position [0, 0]
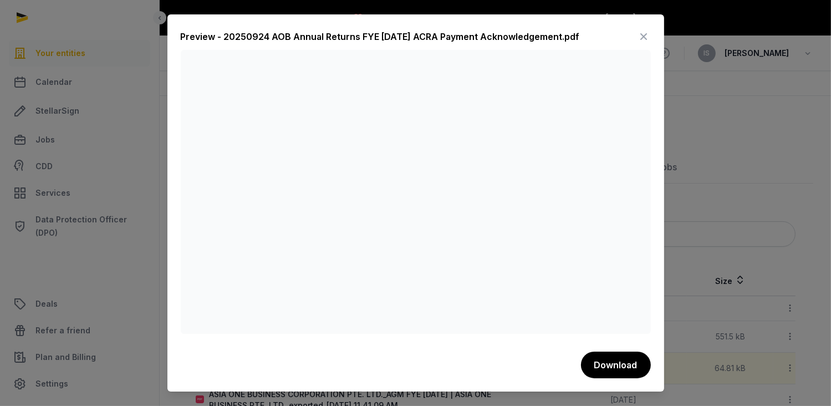
click at [646, 37] on icon at bounding box center [643, 37] width 13 height 18
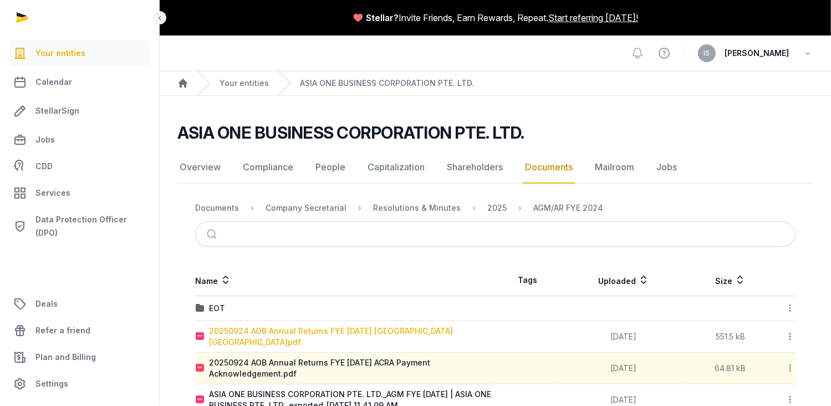
click at [347, 330] on div "20250924 AOB Annual Returns FYE [DATE] [GEOGRAPHIC_DATA] [GEOGRAPHIC_DATA]pdf" at bounding box center [352, 336] width 286 height 22
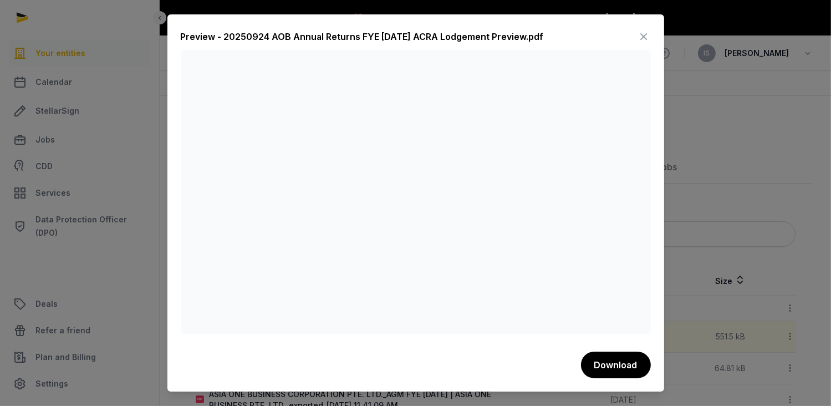
click at [640, 37] on icon at bounding box center [643, 37] width 13 height 18
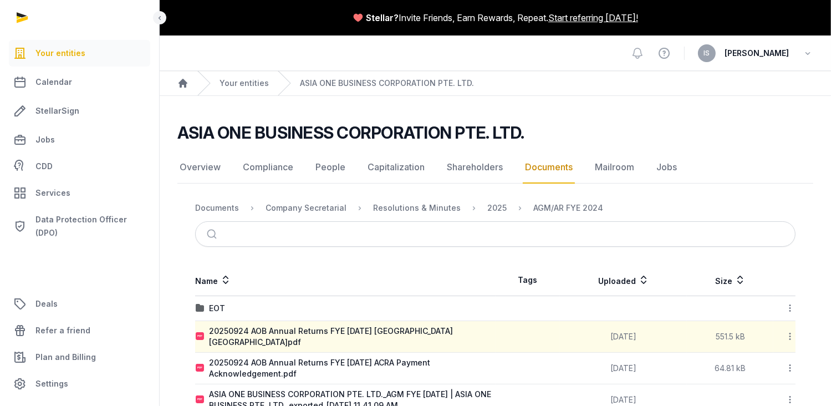
scroll to position [30, 0]
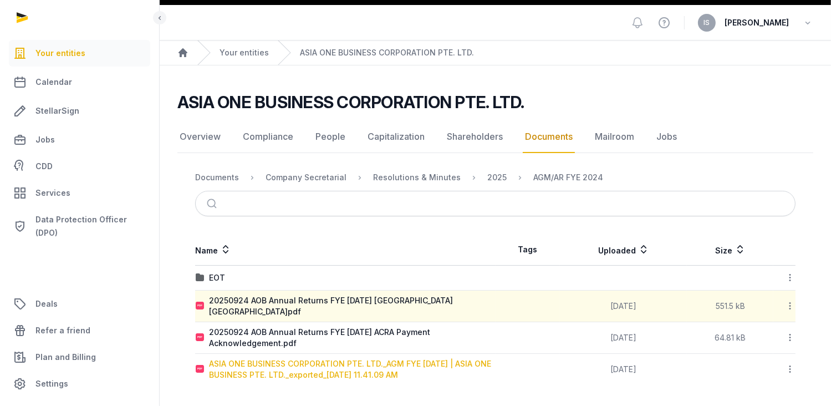
click at [383, 365] on div "ASIA ONE BUSINESS CORPORATION PTE. LTD._AGM FYE [DATE] | ASIA ONE BUSINESS PTE.…" at bounding box center [352, 369] width 286 height 22
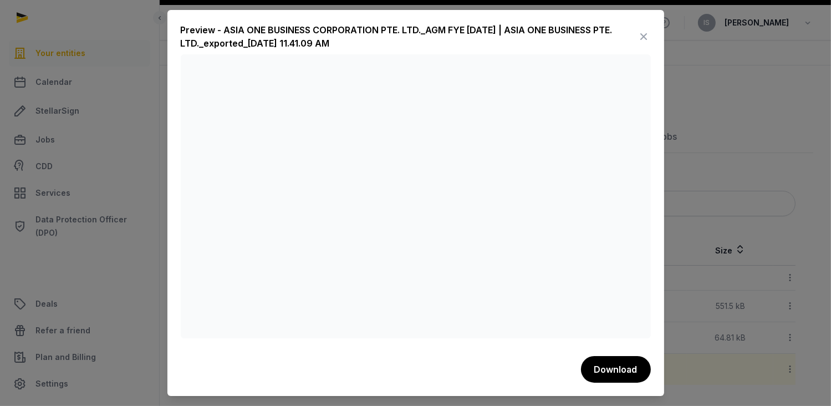
scroll to position [0, 0]
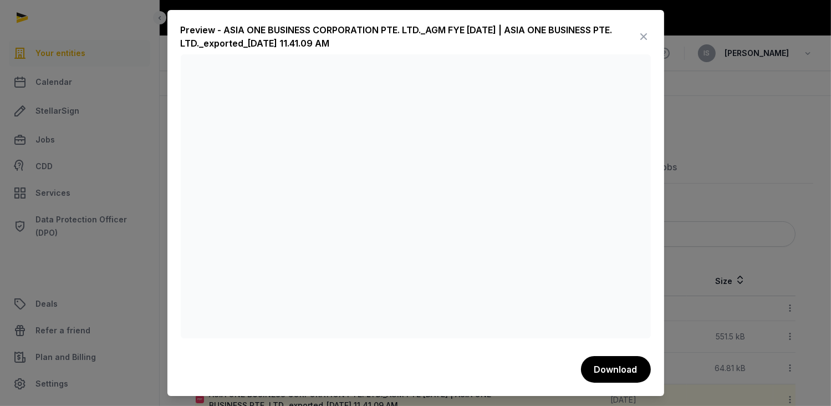
click at [643, 35] on icon at bounding box center [643, 37] width 13 height 18
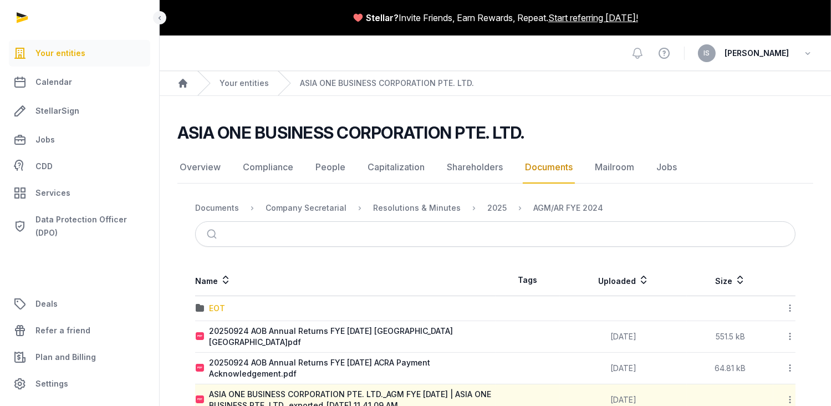
click at [215, 303] on div "EOT" at bounding box center [217, 308] width 16 height 11
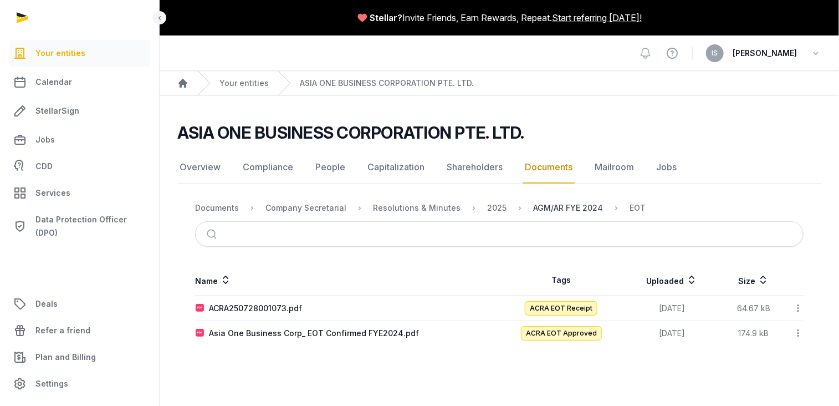
click at [551, 208] on div "AGM/AR FYE 2024" at bounding box center [568, 207] width 70 height 11
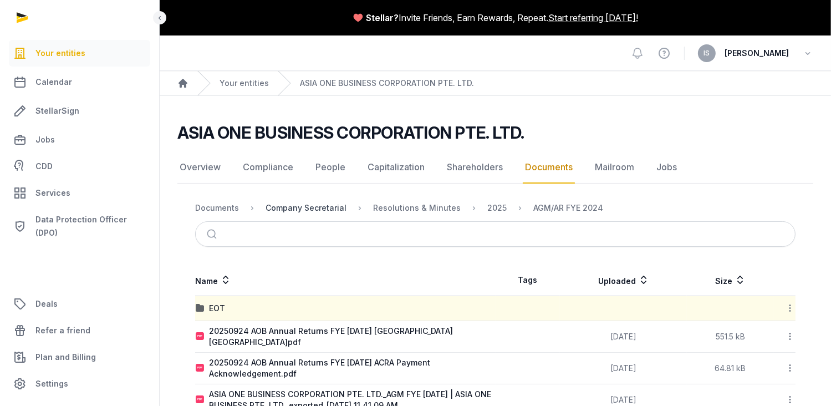
click at [309, 209] on div "Company Secretarial" at bounding box center [305, 207] width 81 height 11
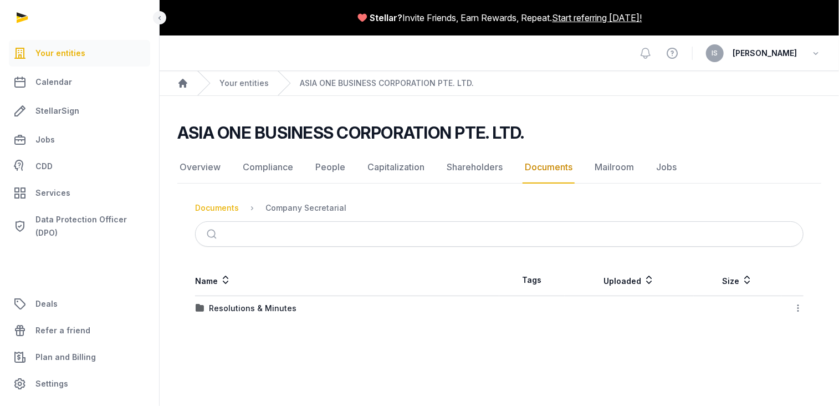
click at [226, 203] on div "Documents" at bounding box center [217, 207] width 44 height 11
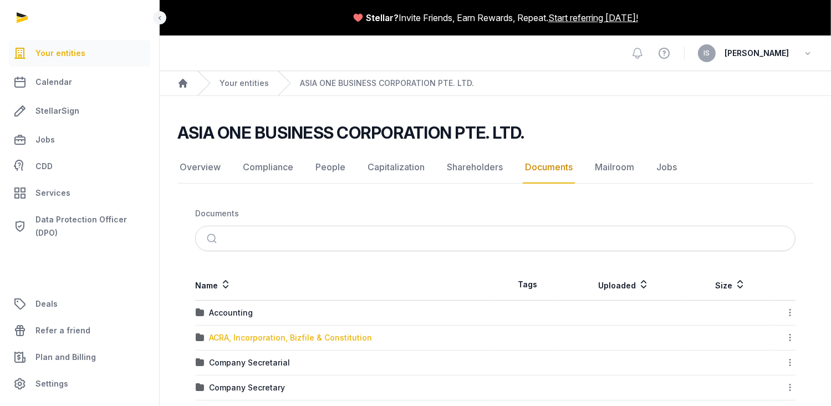
scroll to position [166, 0]
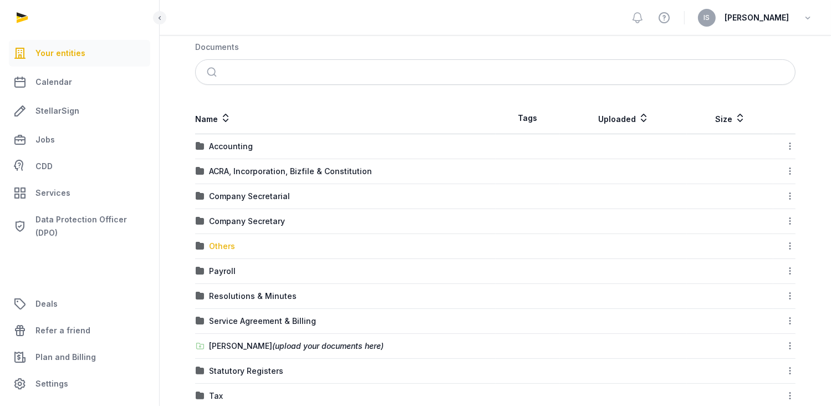
click at [223, 243] on div "Others" at bounding box center [222, 246] width 26 height 11
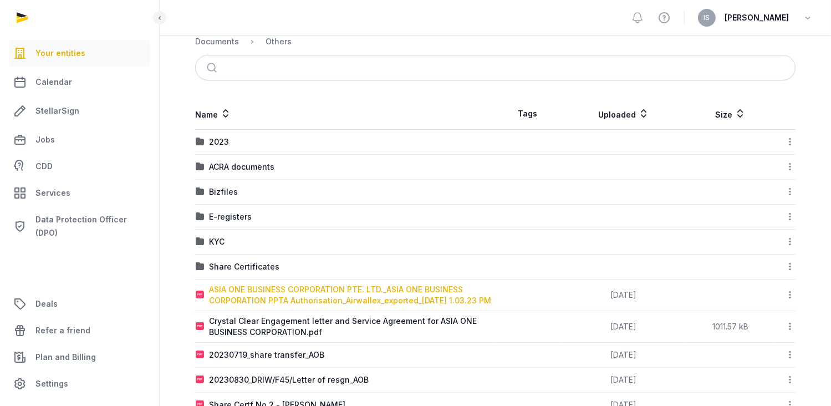
scroll to position [111, 0]
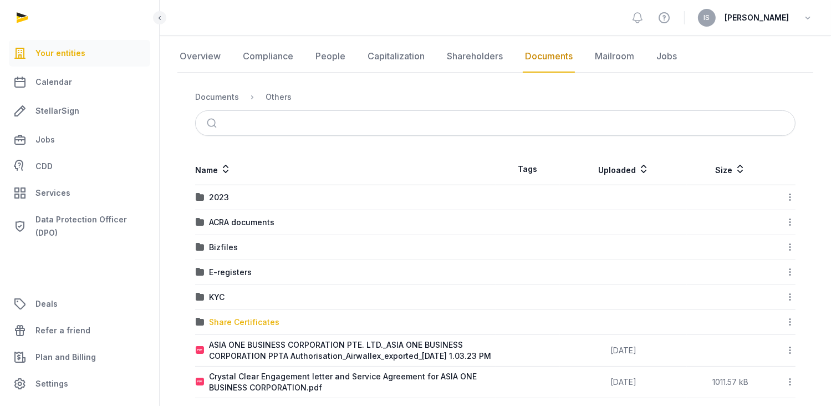
click at [260, 319] on div "Share Certificates" at bounding box center [244, 321] width 70 height 11
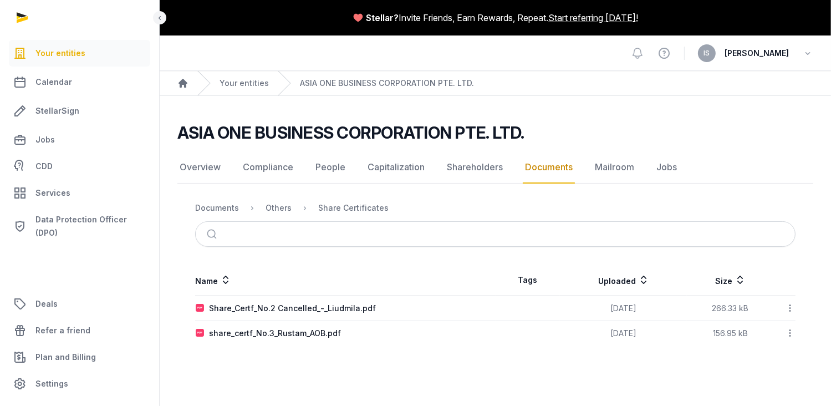
scroll to position [0, 0]
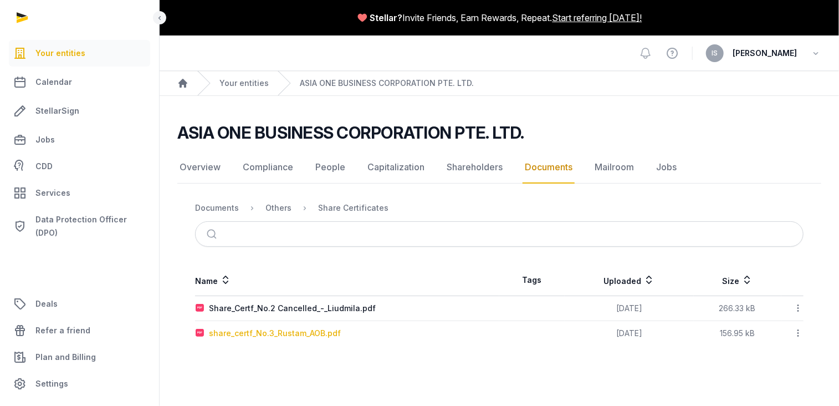
click at [279, 334] on div "share_certf_No.3_Rustam_AOB.pdf" at bounding box center [275, 333] width 132 height 11
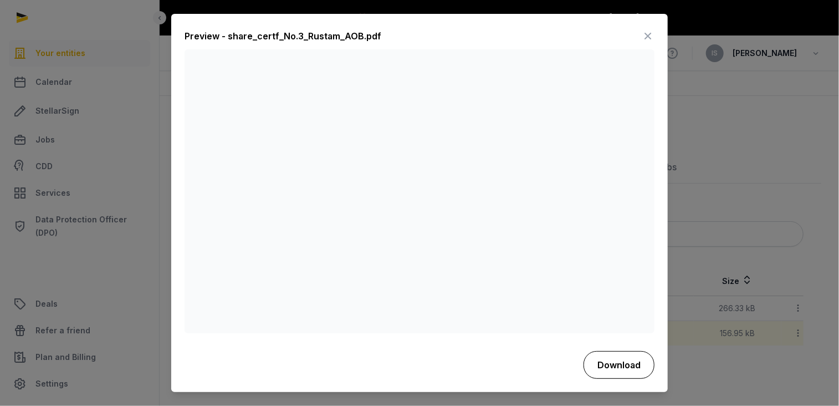
click at [626, 367] on button "Download" at bounding box center [619, 365] width 71 height 28
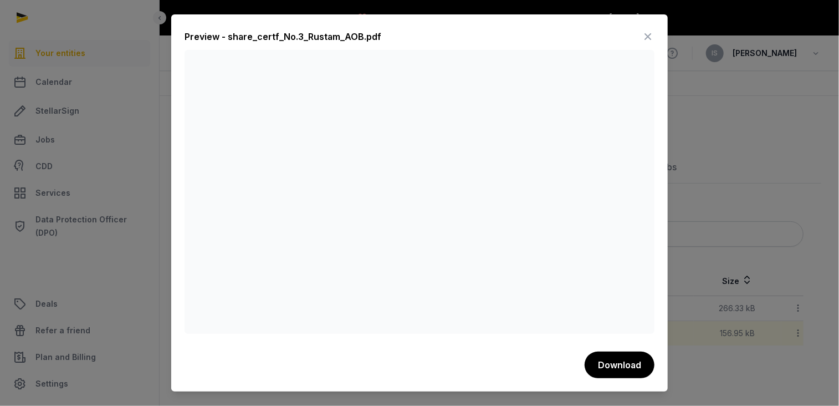
click at [650, 35] on icon at bounding box center [647, 37] width 13 height 18
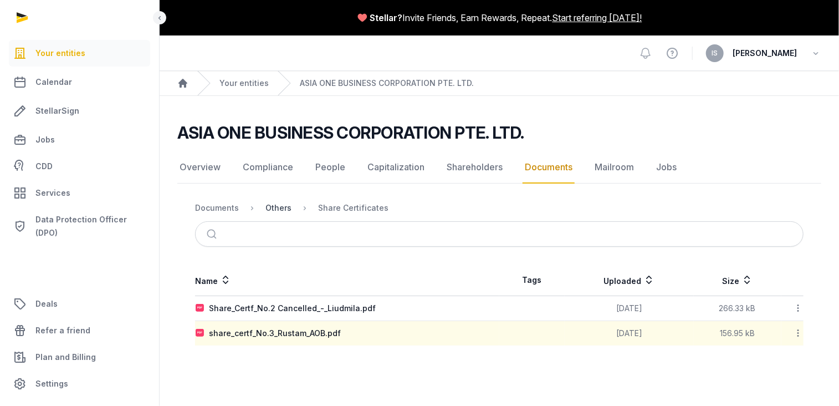
click at [268, 205] on div "Others" at bounding box center [278, 207] width 26 height 11
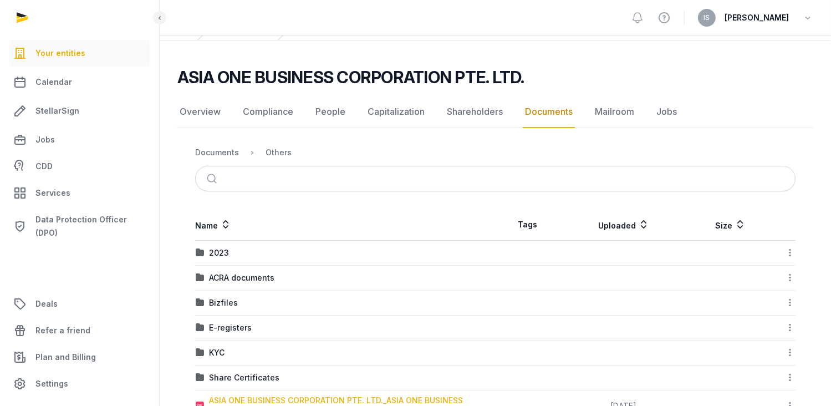
scroll to position [111, 0]
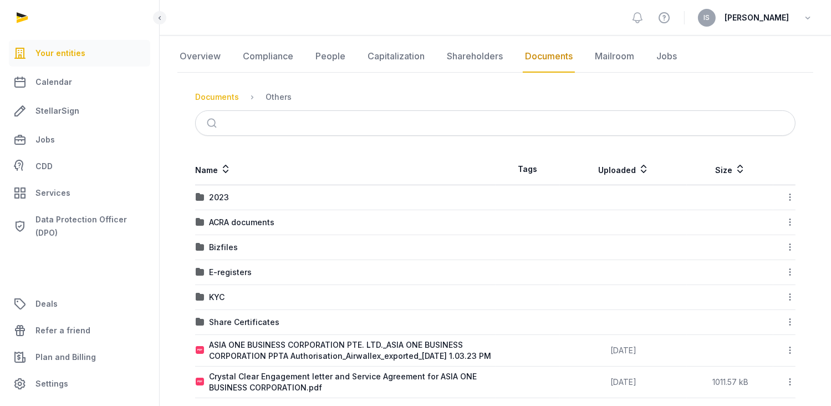
click at [213, 99] on div "Documents" at bounding box center [217, 96] width 44 height 11
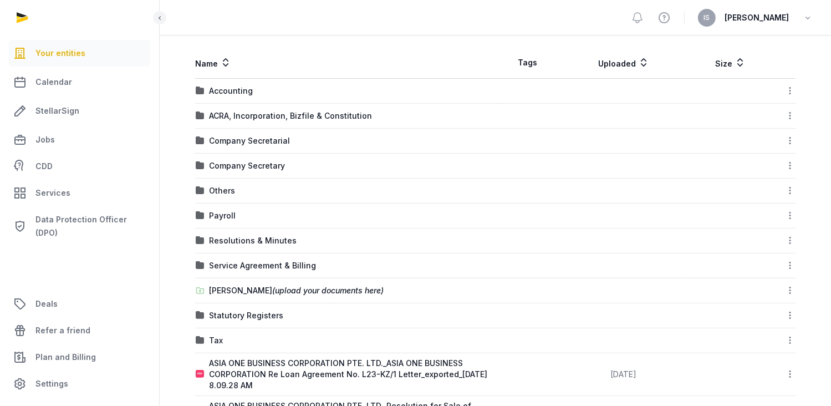
scroll to position [263, 0]
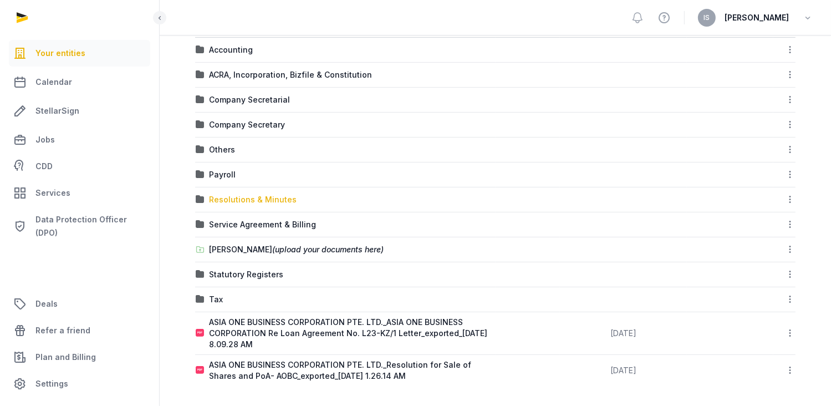
click at [262, 200] on div "Resolutions & Minutes" at bounding box center [253, 199] width 88 height 11
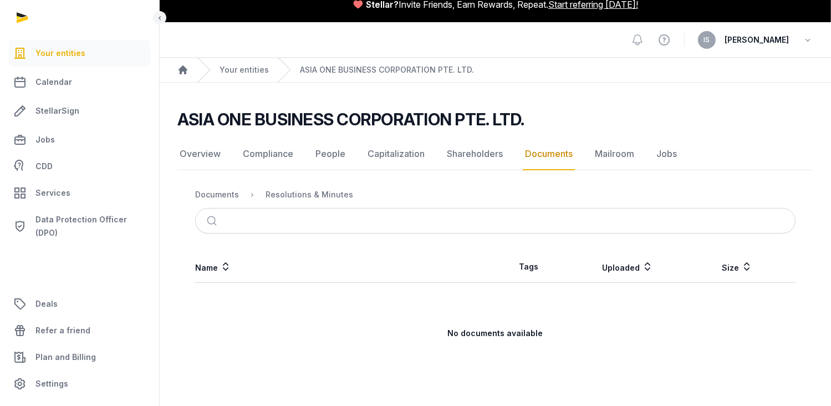
scroll to position [12, 0]
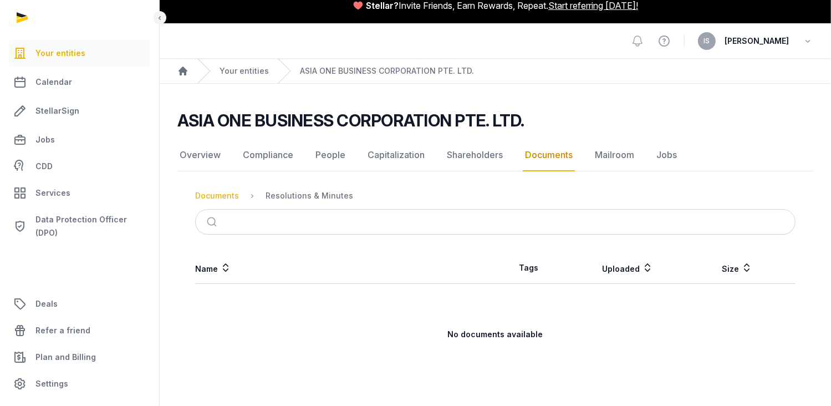
click at [228, 191] on div "Documents" at bounding box center [217, 195] width 44 height 11
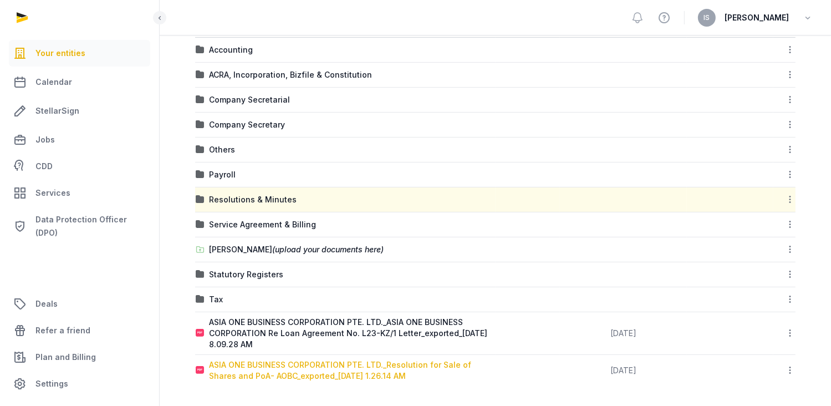
scroll to position [96, 0]
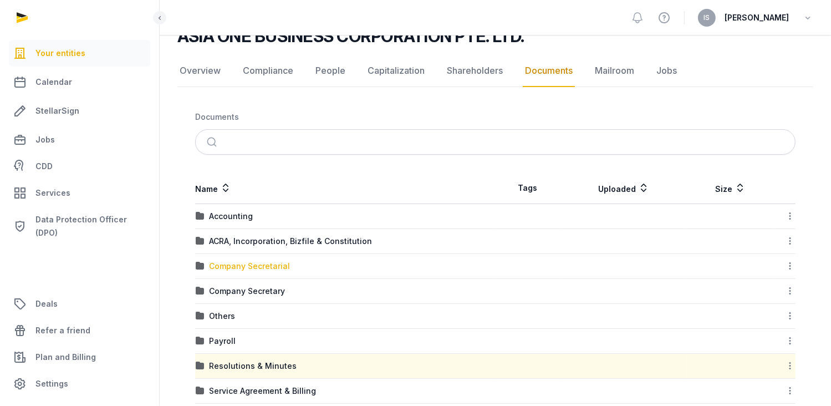
click at [238, 260] on div "Company Secretarial" at bounding box center [249, 265] width 81 height 11
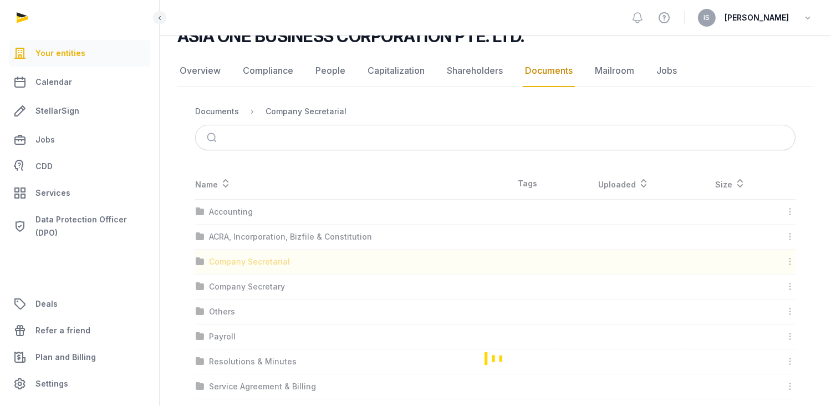
scroll to position [0, 0]
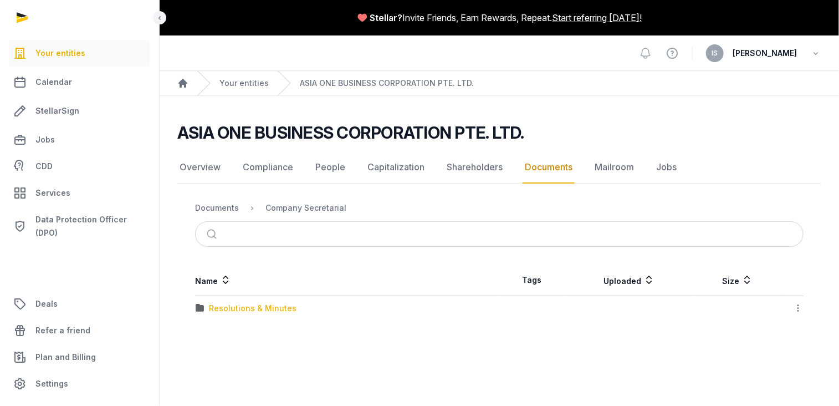
click at [258, 308] on div "Resolutions & Minutes" at bounding box center [253, 308] width 88 height 11
click at [208, 307] on div "2025" at bounding box center [347, 308] width 303 height 11
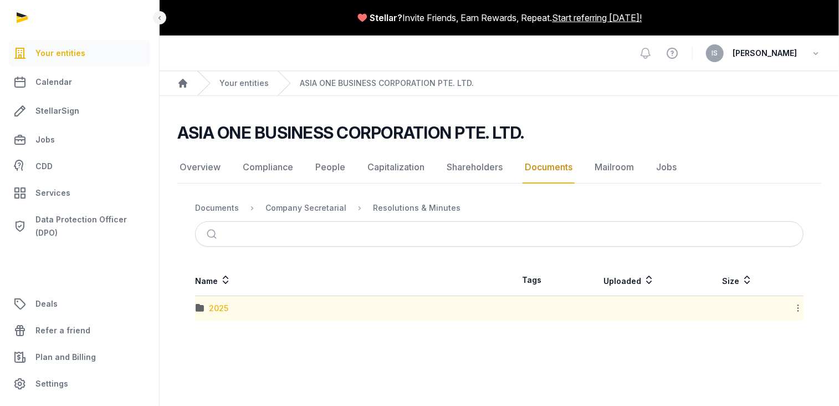
click at [208, 307] on div "2025" at bounding box center [347, 308] width 303 height 11
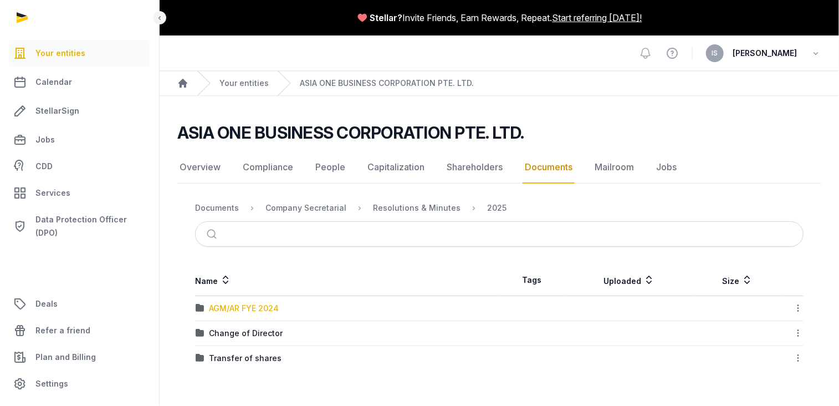
click at [229, 304] on div "AGM/AR FYE 2024" at bounding box center [244, 308] width 70 height 11
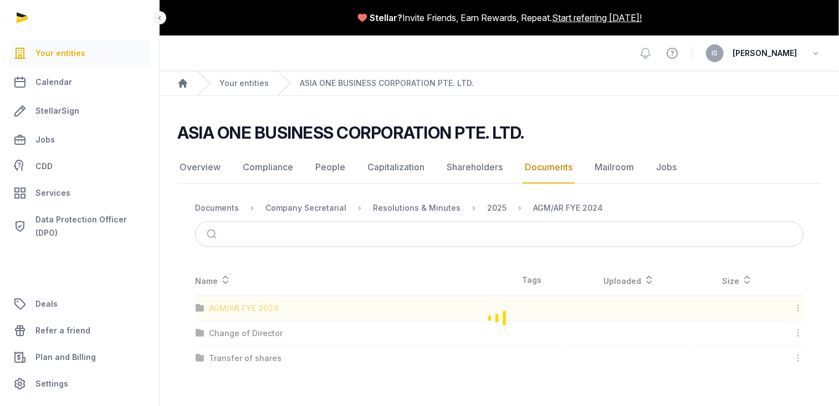
click at [229, 304] on div "Loading" at bounding box center [499, 317] width 644 height 106
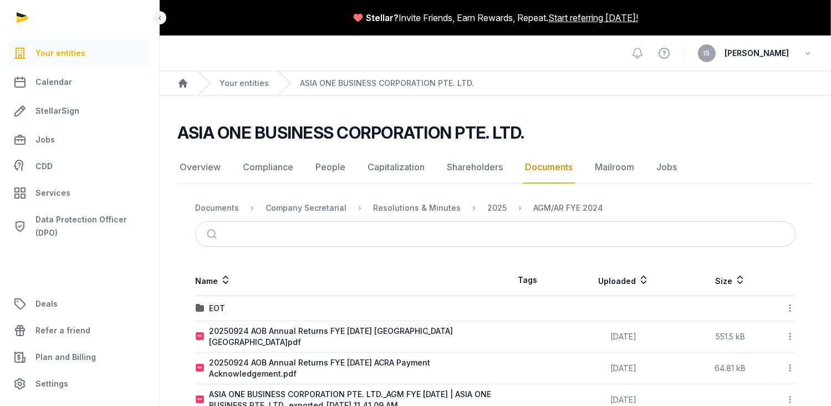
scroll to position [30, 0]
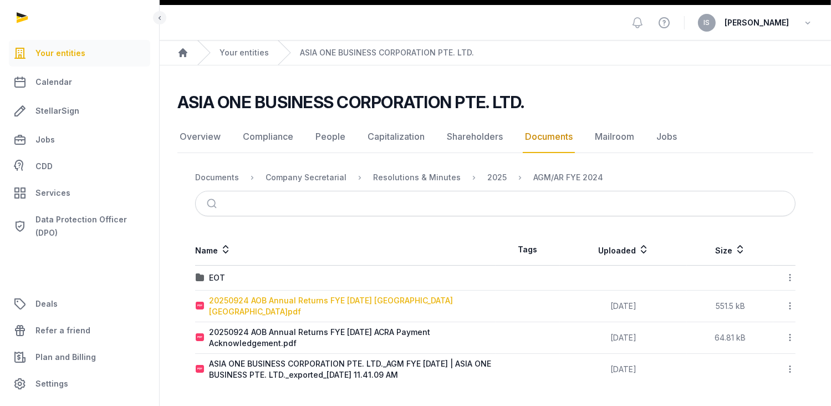
click at [365, 297] on div "20250924 AOB Annual Returns FYE [DATE] [GEOGRAPHIC_DATA] [GEOGRAPHIC_DATA]pdf" at bounding box center [352, 306] width 286 height 22
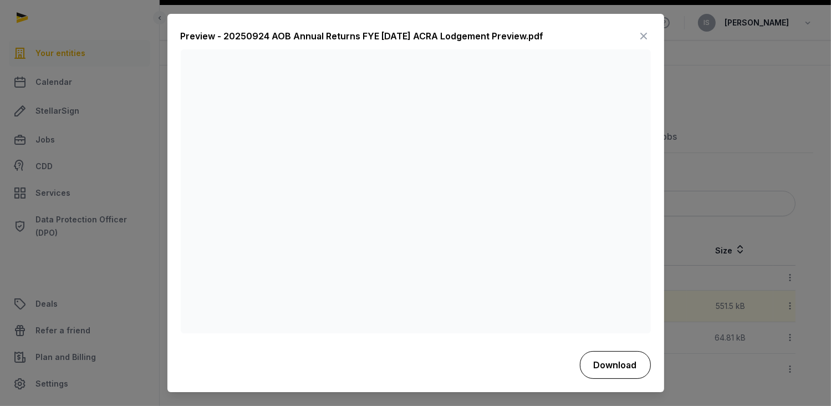
click at [617, 364] on button "Download" at bounding box center [615, 365] width 71 height 28
